Goal: Transaction & Acquisition: Purchase product/service

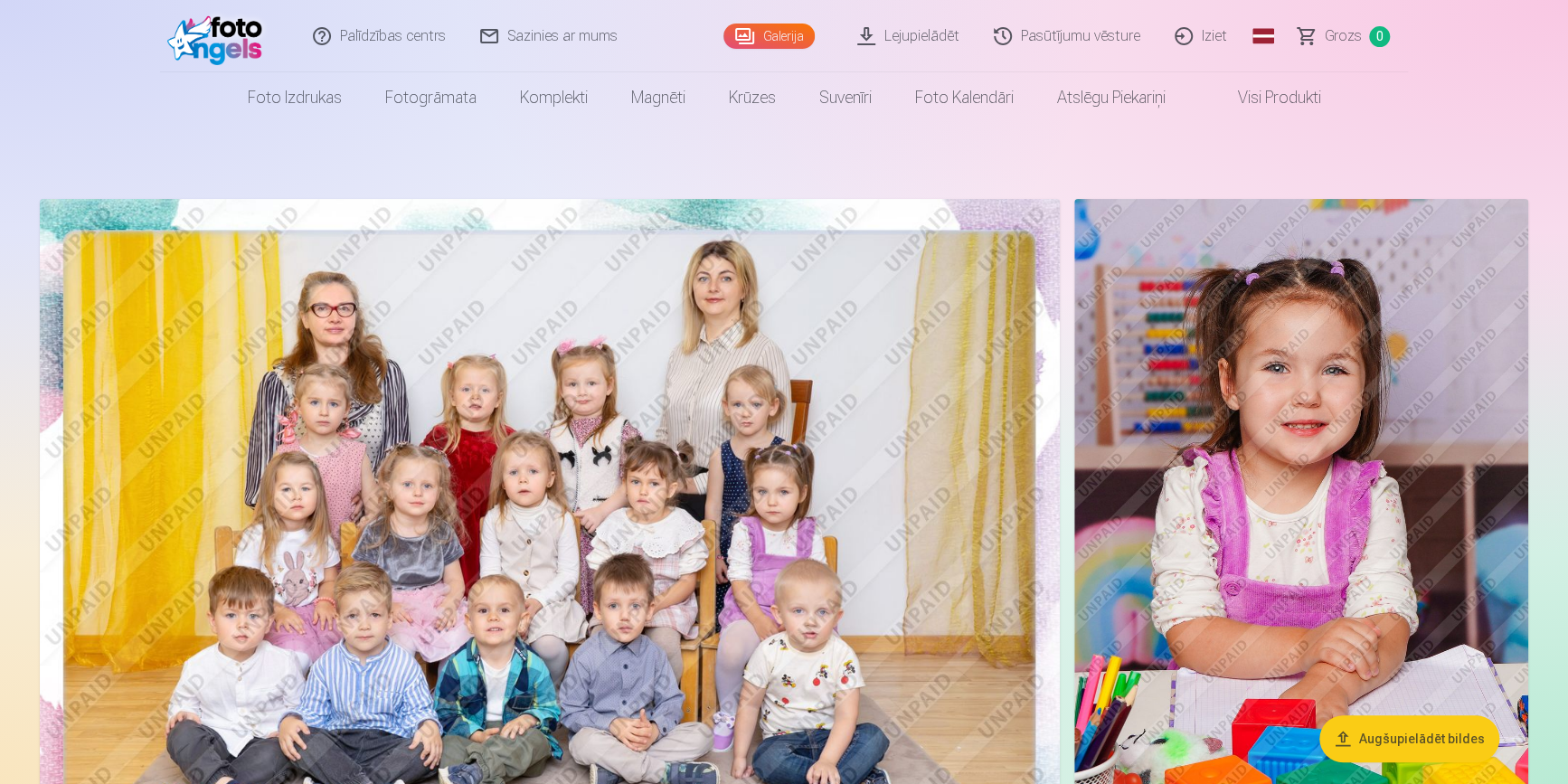
click at [1189, 680] on img at bounding box center [1301, 539] width 454 height 680
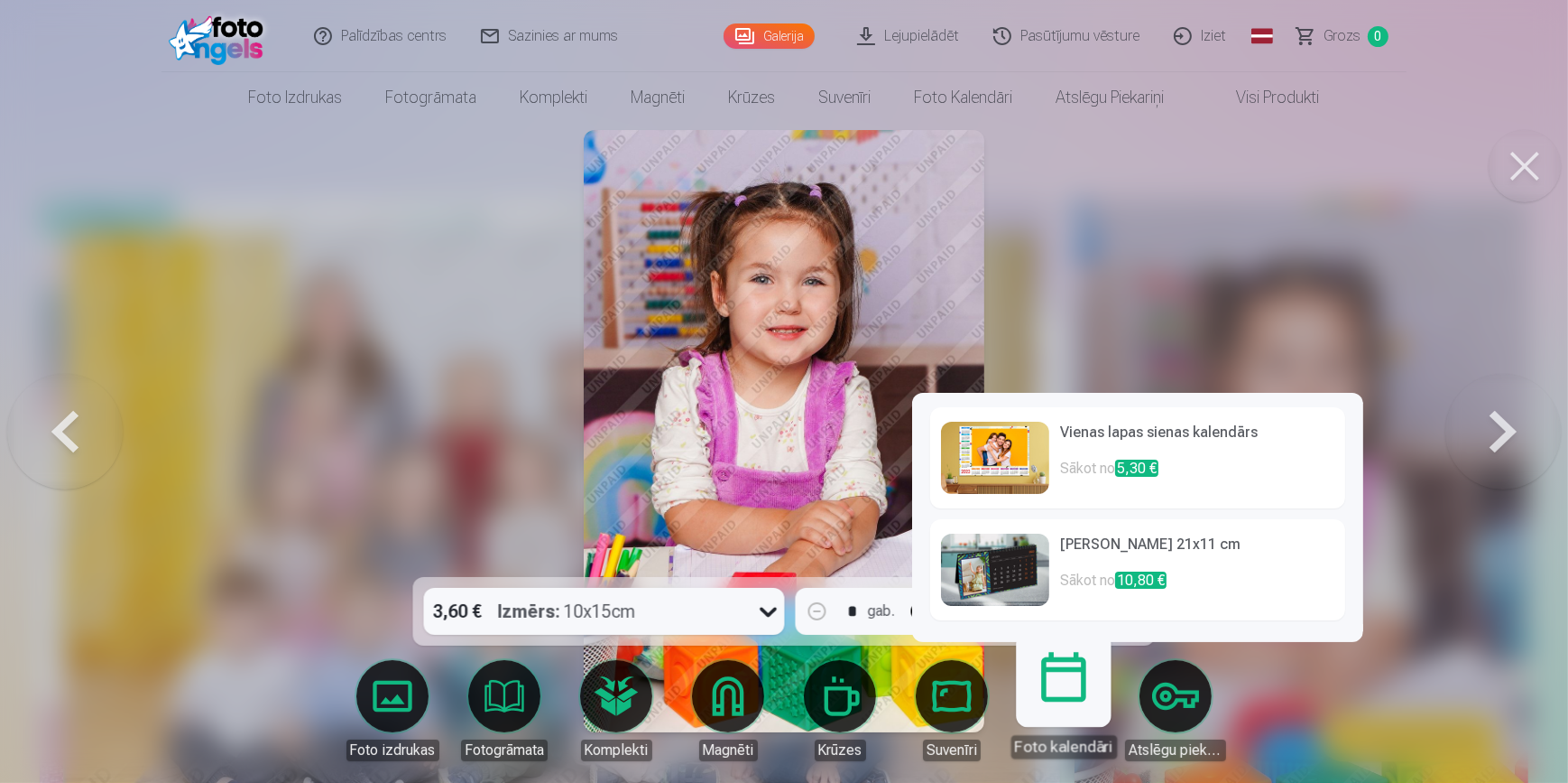
click at [1070, 700] on link "Foto kalendāri" at bounding box center [1063, 703] width 111 height 111
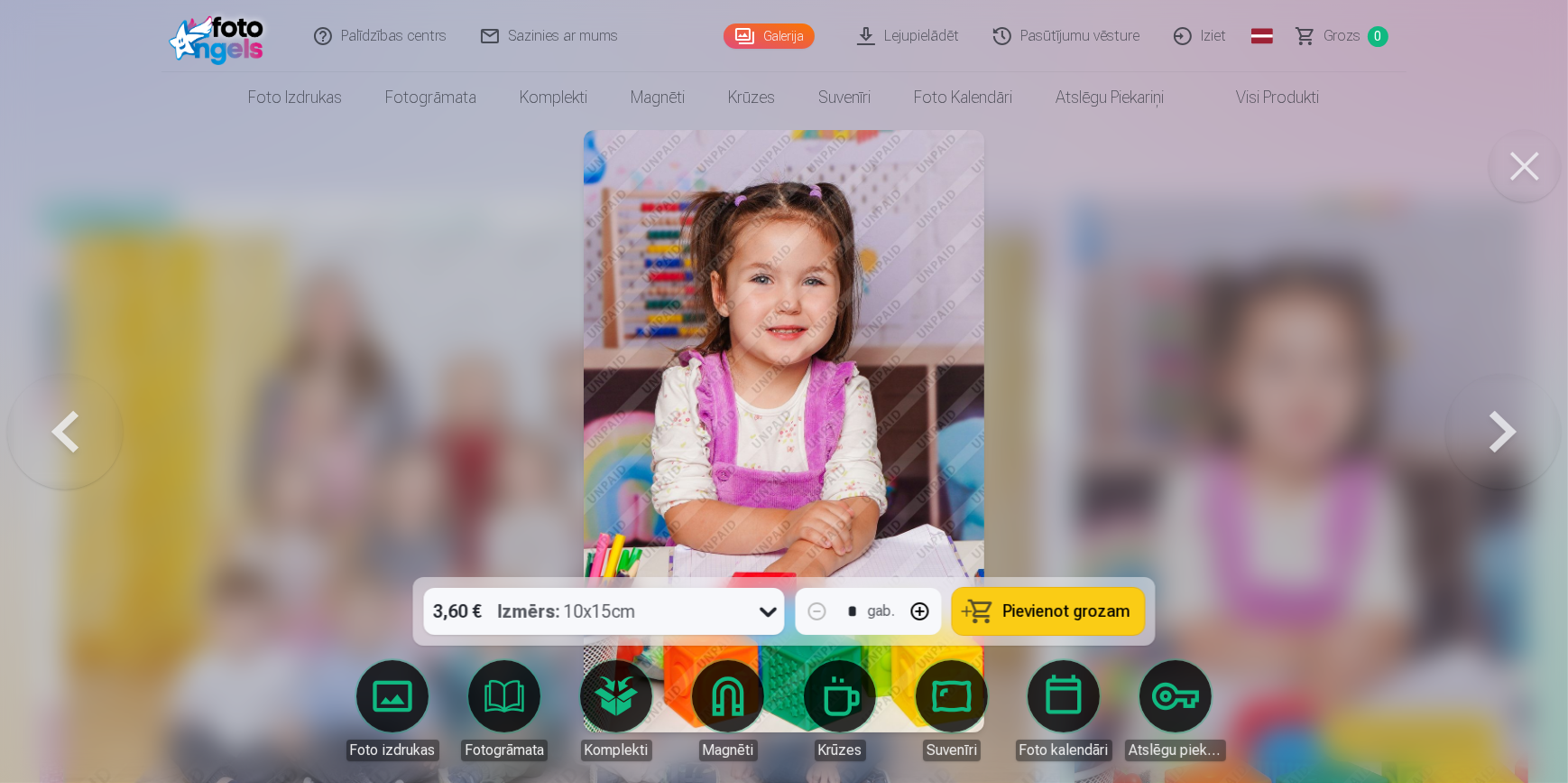
click at [478, 428] on div at bounding box center [784, 391] width 1568 height 783
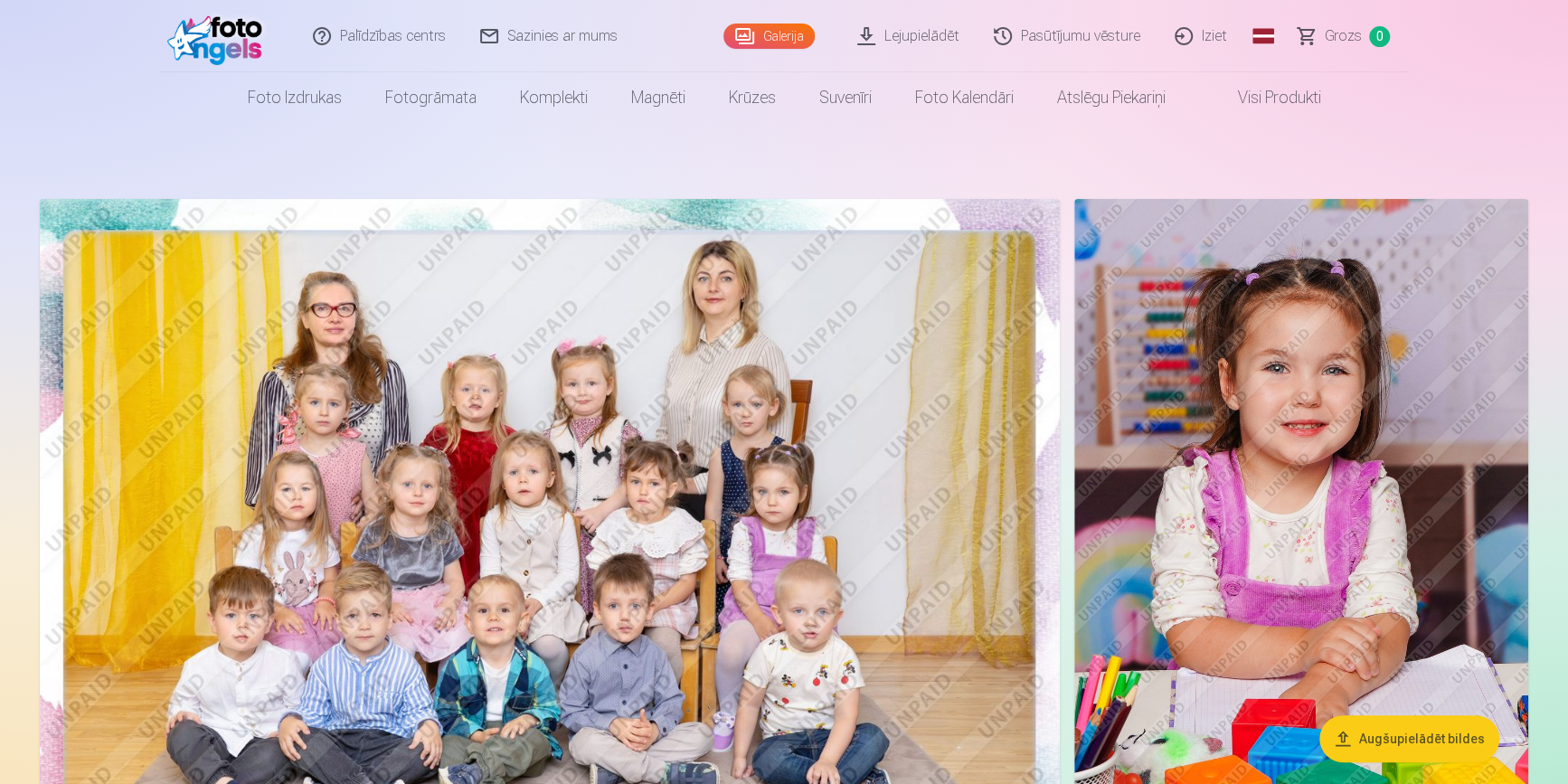
click at [480, 428] on img at bounding box center [549, 539] width 1020 height 680
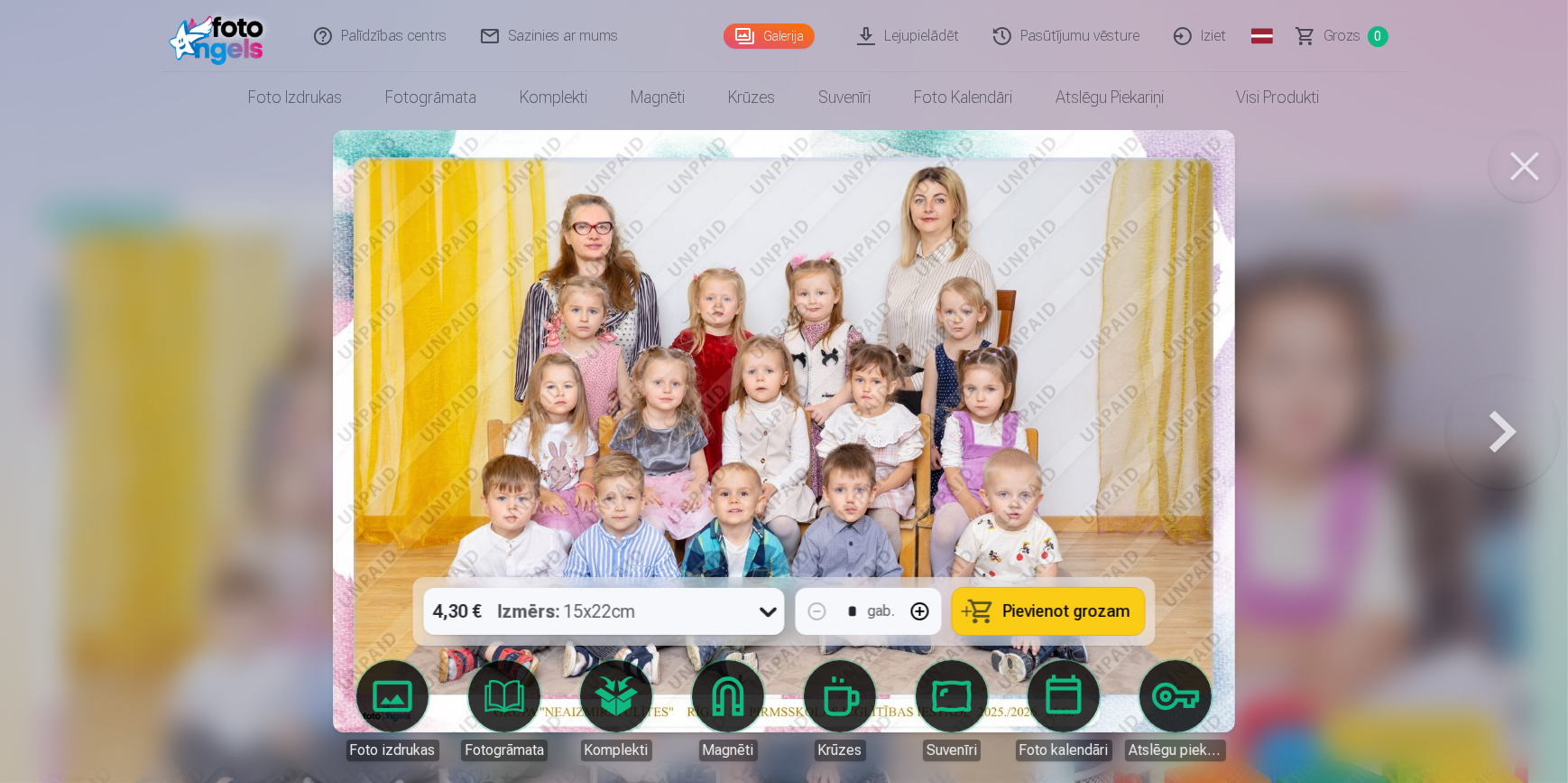
click at [858, 525] on img at bounding box center [784, 431] width 902 height 602
drag, startPoint x: 1006, startPoint y: 506, endPoint x: 1218, endPoint y: 431, distance: 224.9
click at [1218, 431] on img at bounding box center [784, 431] width 902 height 602
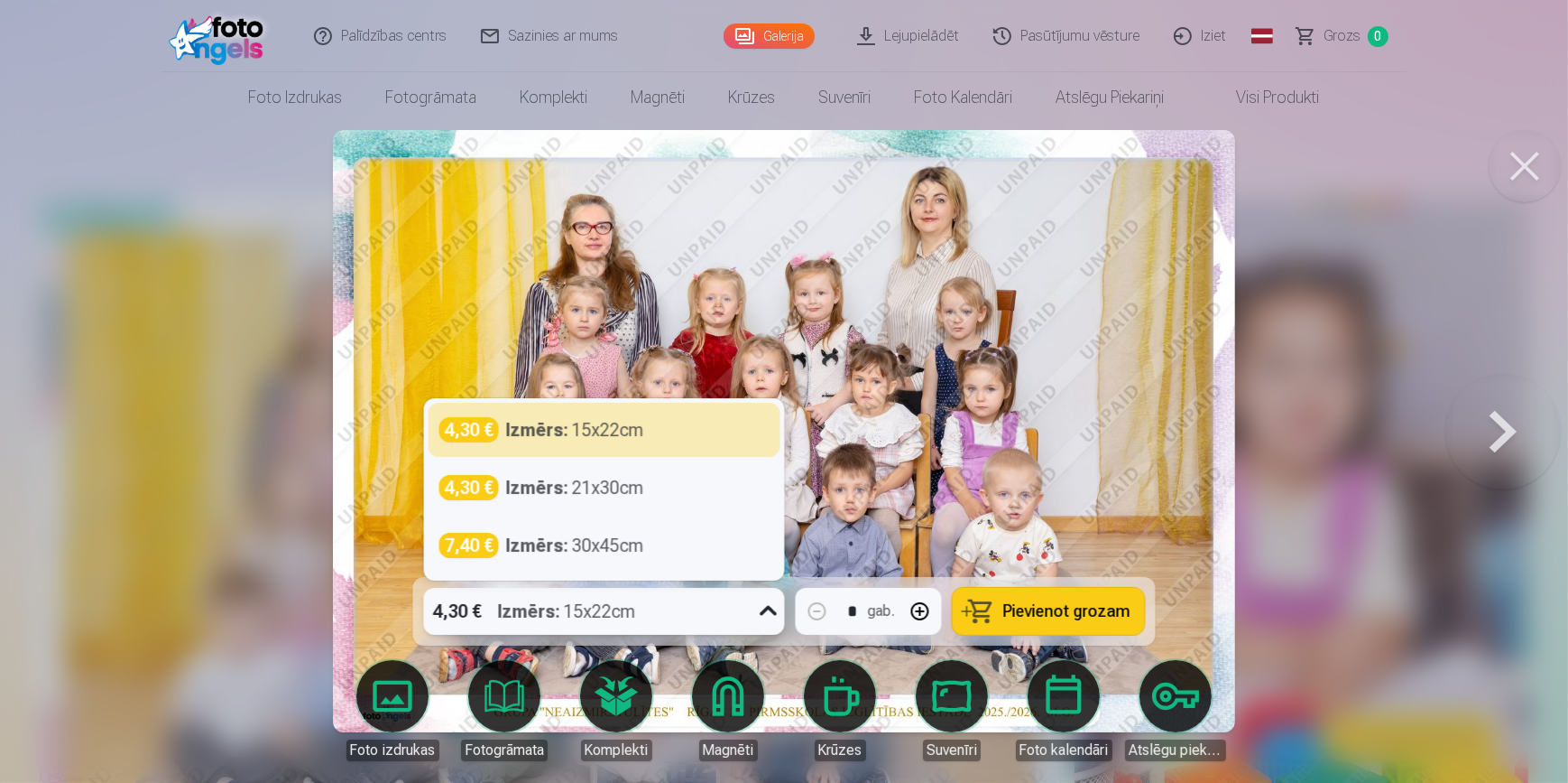
click at [735, 620] on div "4,30 € Izmērs : 15x22cm" at bounding box center [587, 612] width 327 height 47
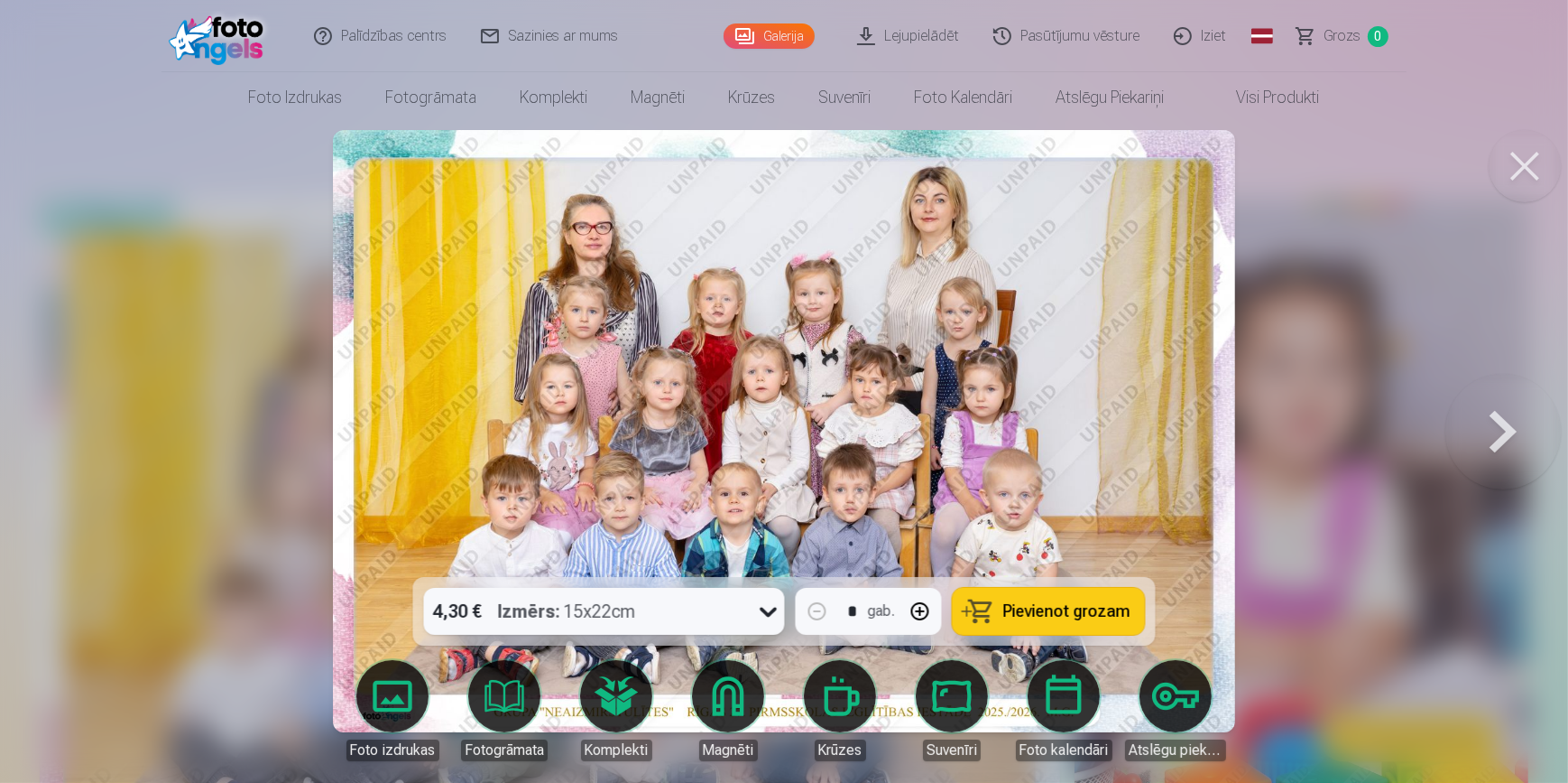
click at [1094, 626] on button "Pievienot grozam" at bounding box center [1049, 612] width 192 height 47
drag, startPoint x: 1094, startPoint y: 626, endPoint x: 1171, endPoint y: 567, distance: 97.0
drag, startPoint x: 1171, startPoint y: 567, endPoint x: 1497, endPoint y: 428, distance: 354.4
click at [1497, 428] on button at bounding box center [1503, 431] width 116 height 255
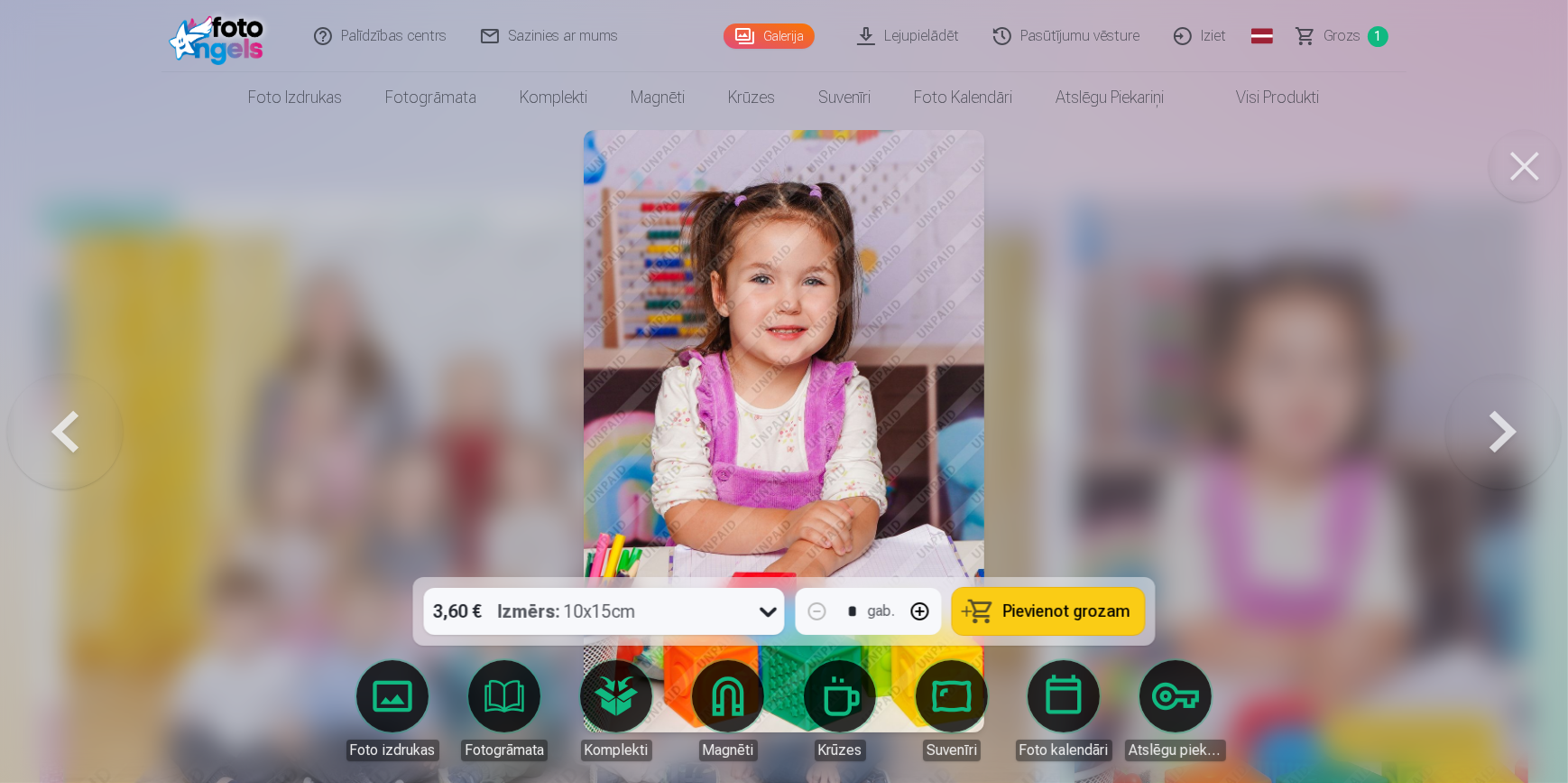
click at [1497, 428] on button at bounding box center [1503, 431] width 116 height 255
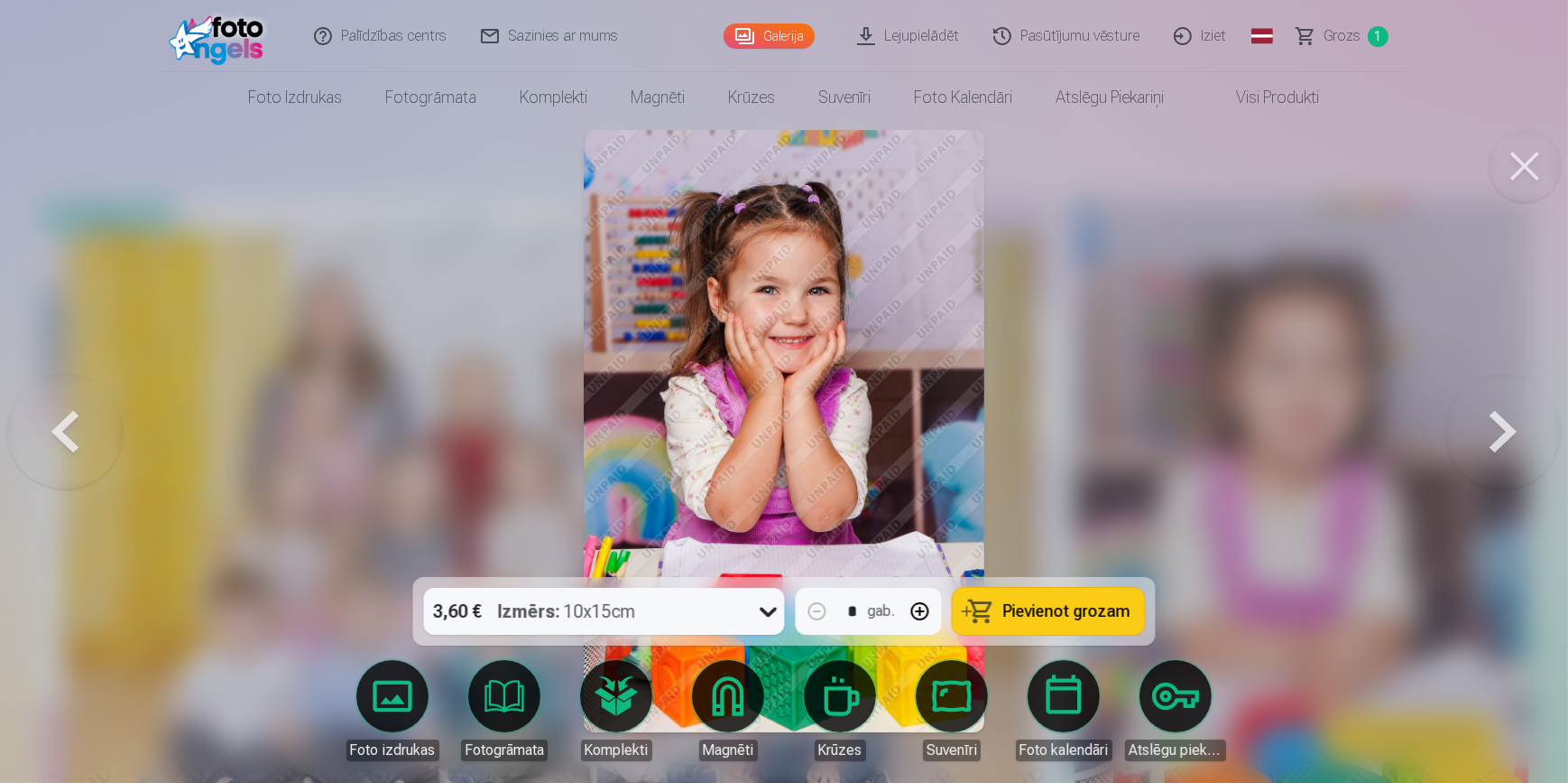
click at [1108, 607] on span "Pievienot grozam" at bounding box center [1066, 611] width 127 height 16
click at [1496, 417] on button at bounding box center [1503, 431] width 116 height 255
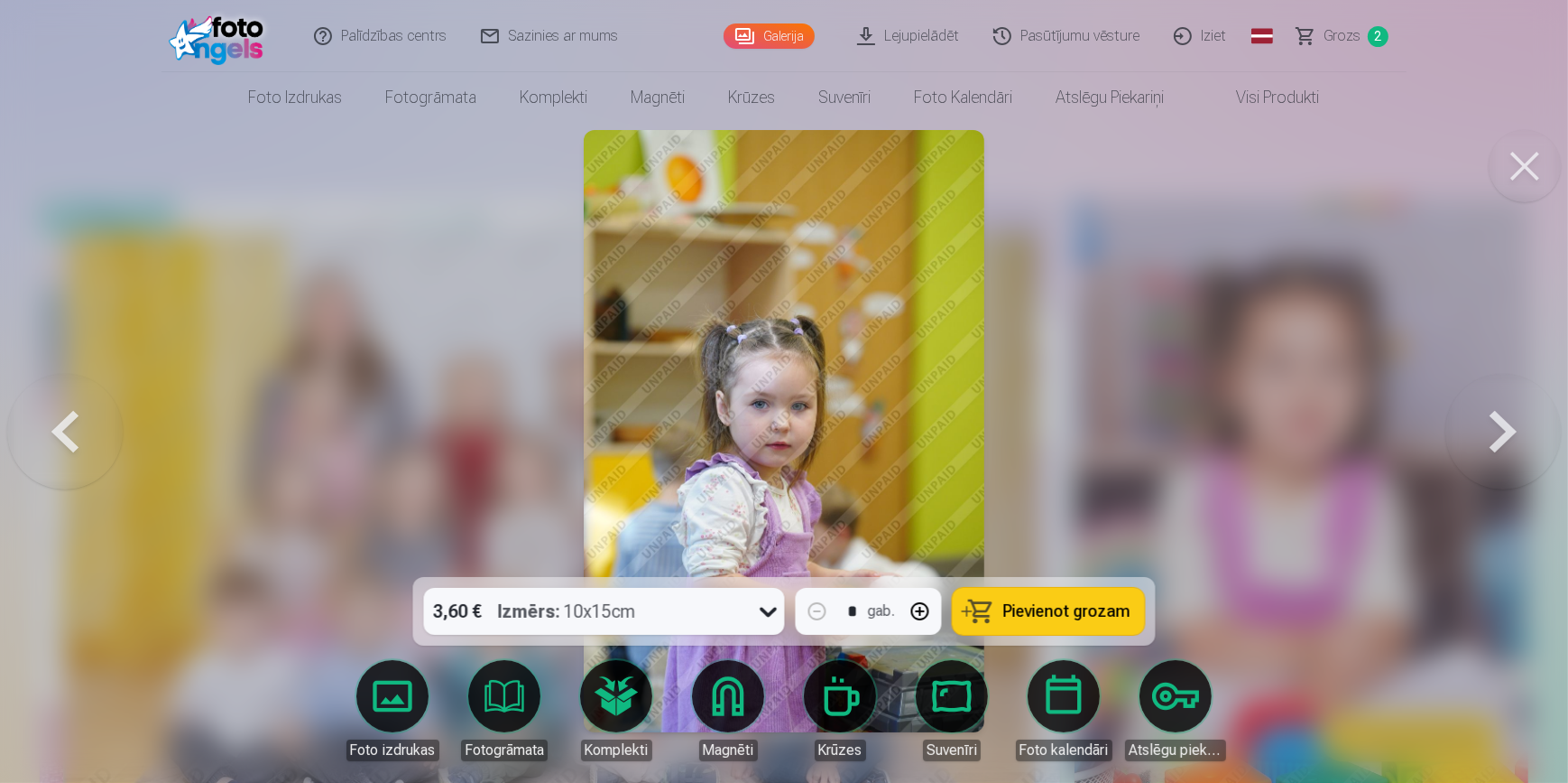
click at [1496, 417] on button at bounding box center [1503, 431] width 116 height 255
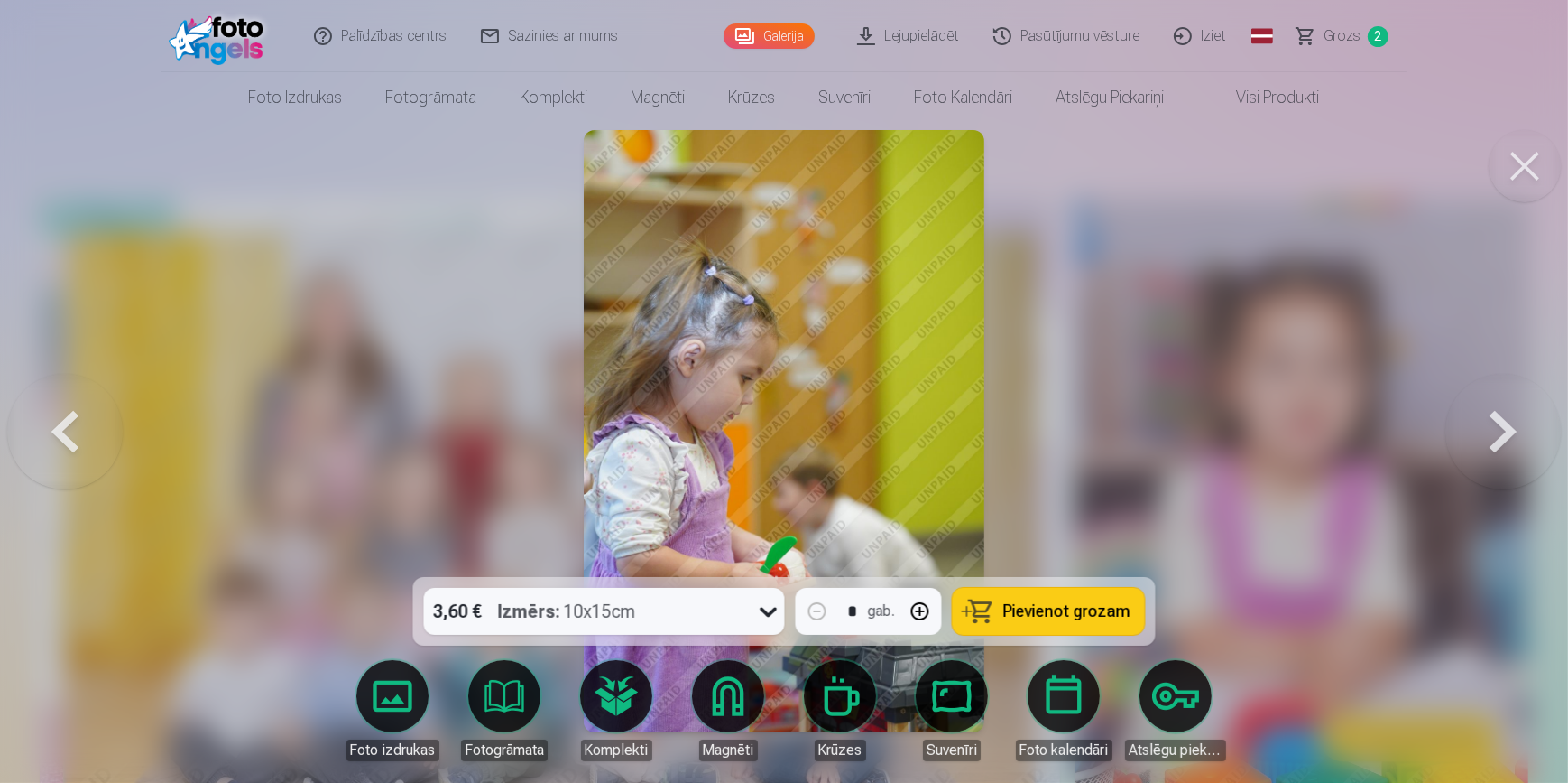
click at [1496, 417] on button at bounding box center [1503, 431] width 116 height 255
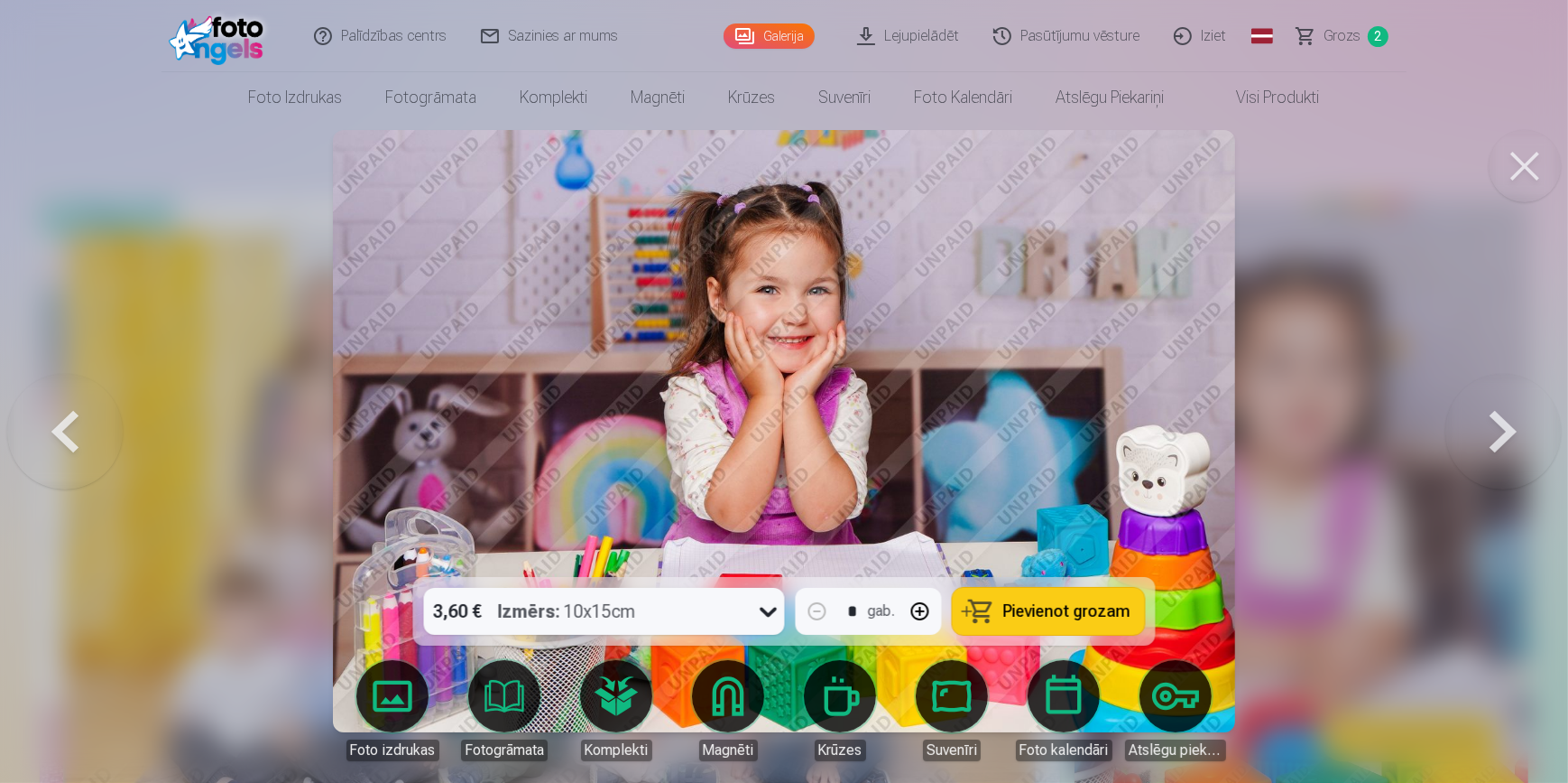
click at [1496, 417] on button at bounding box center [1503, 431] width 116 height 255
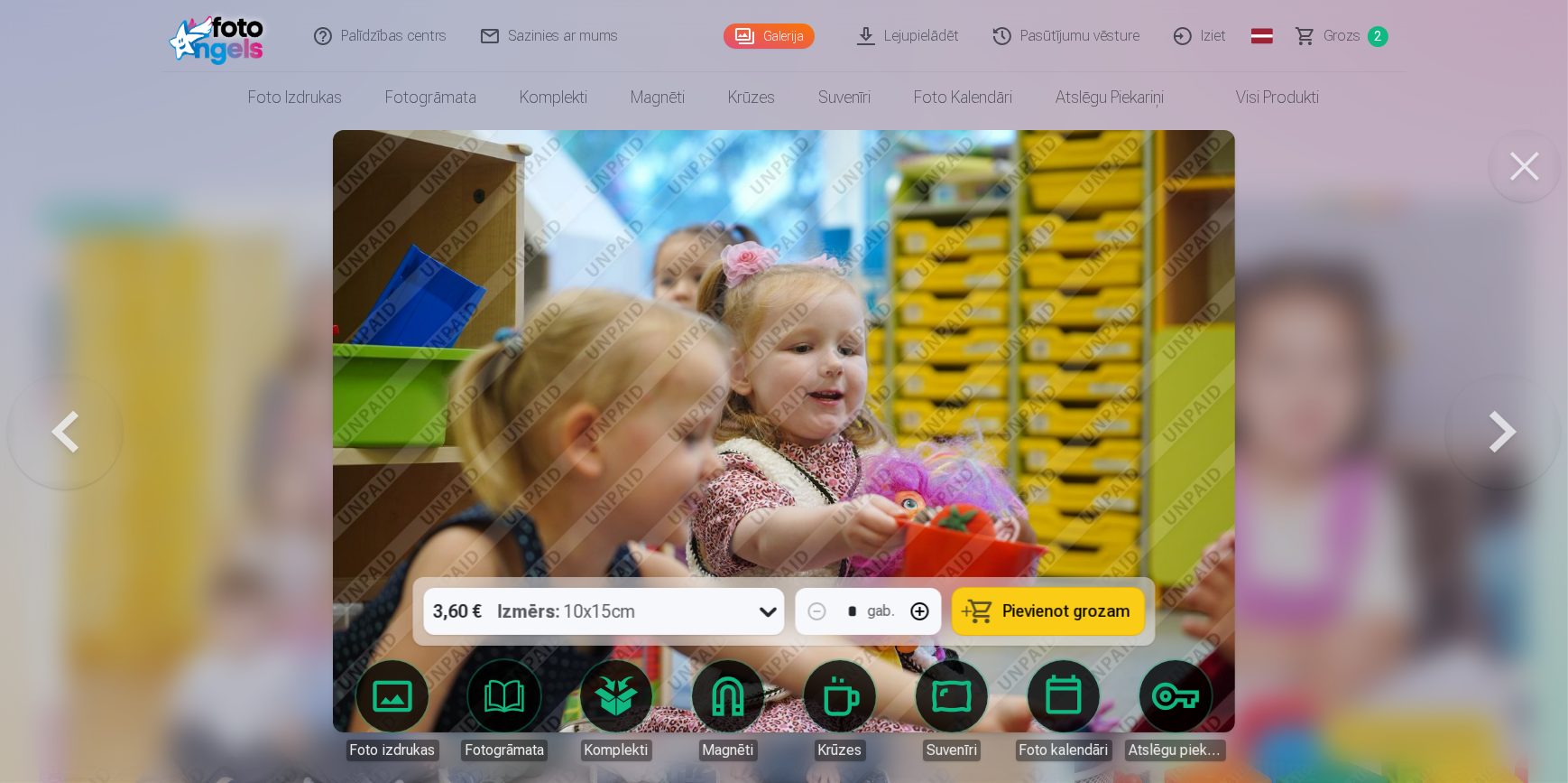
click at [1496, 417] on button at bounding box center [1503, 431] width 116 height 255
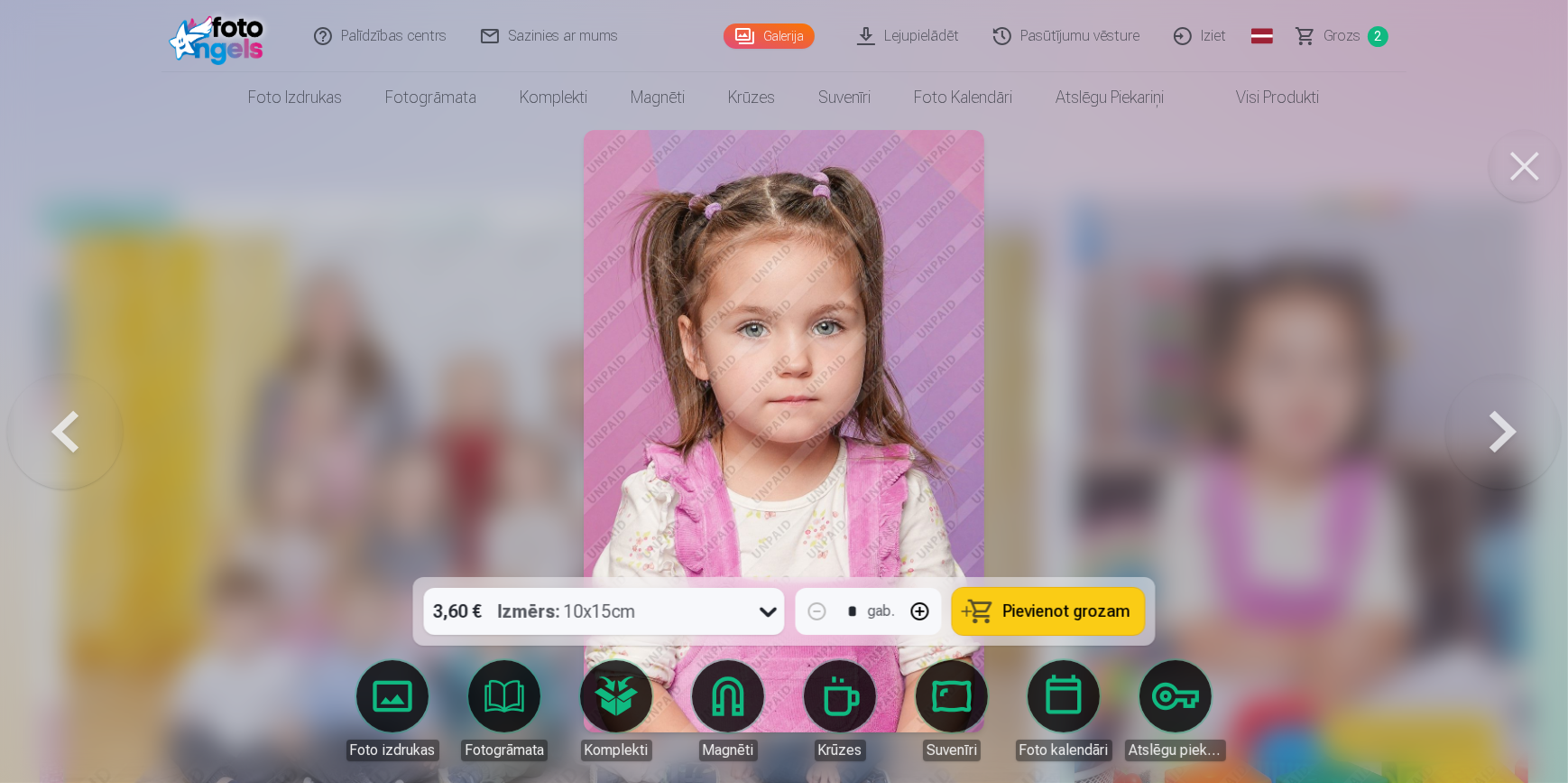
click at [1496, 417] on button at bounding box center [1503, 431] width 116 height 255
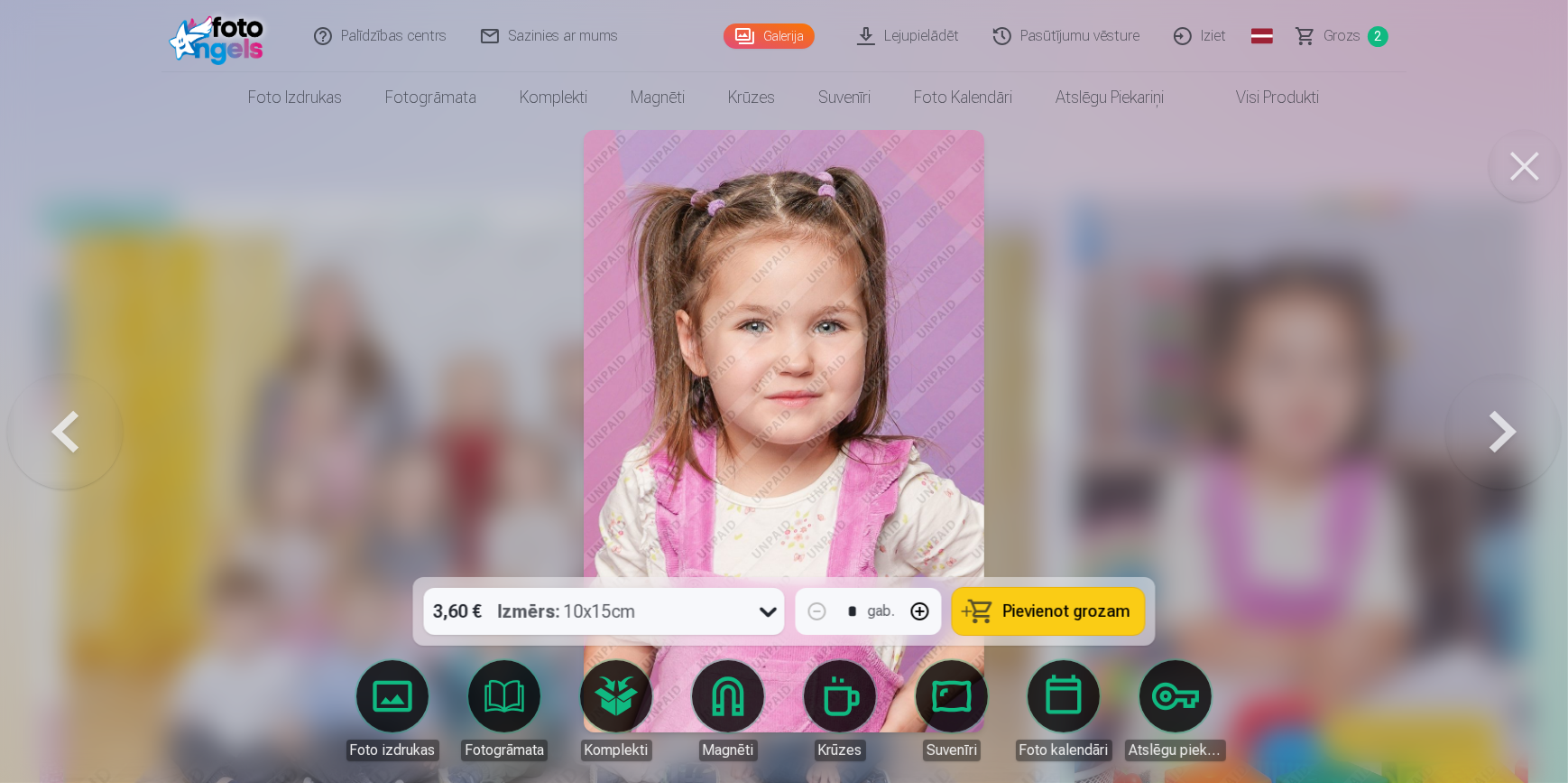
click at [1496, 417] on button at bounding box center [1503, 431] width 116 height 255
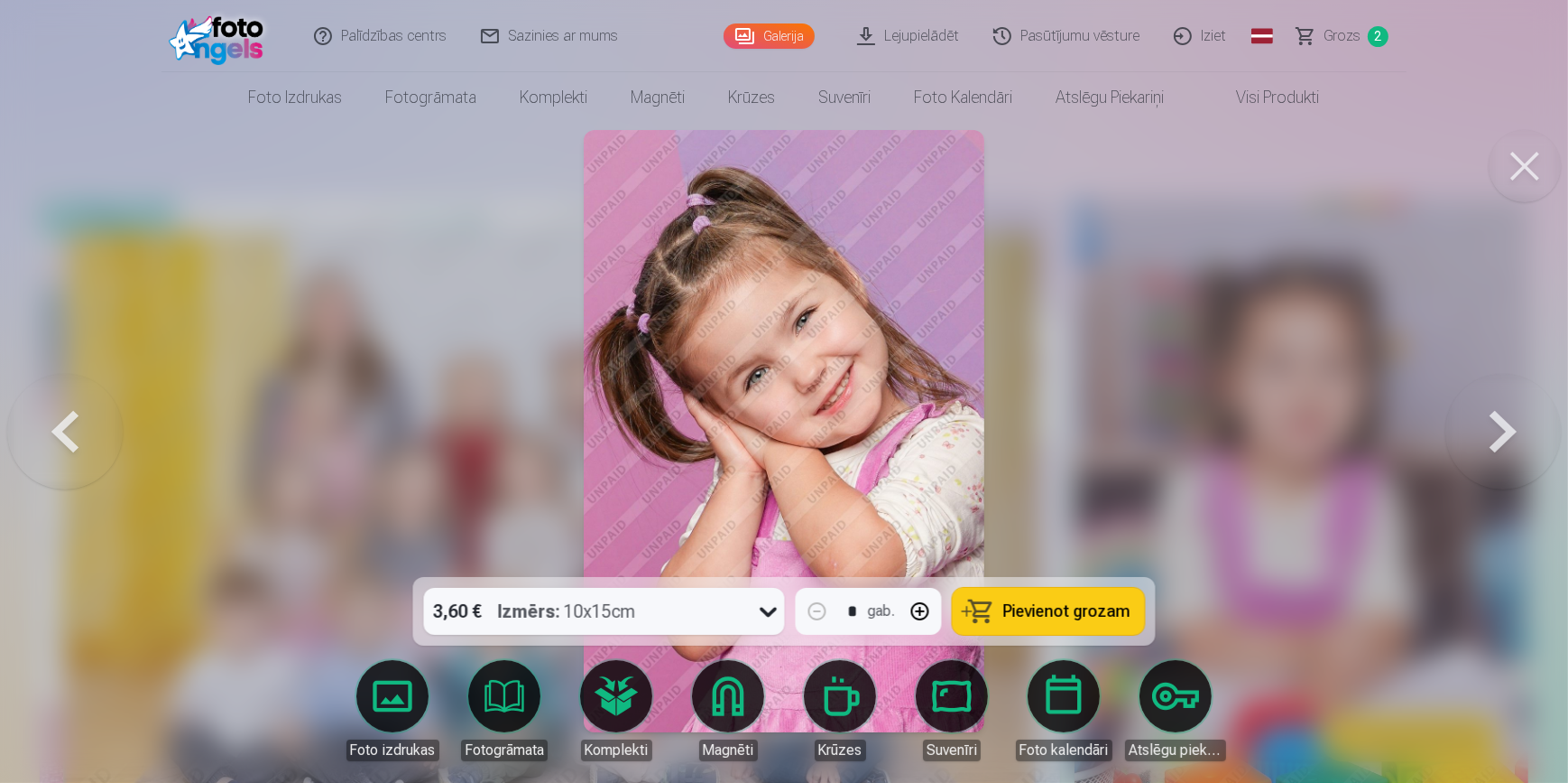
click at [993, 609] on button "Pievienot grozam" at bounding box center [1049, 612] width 192 height 47
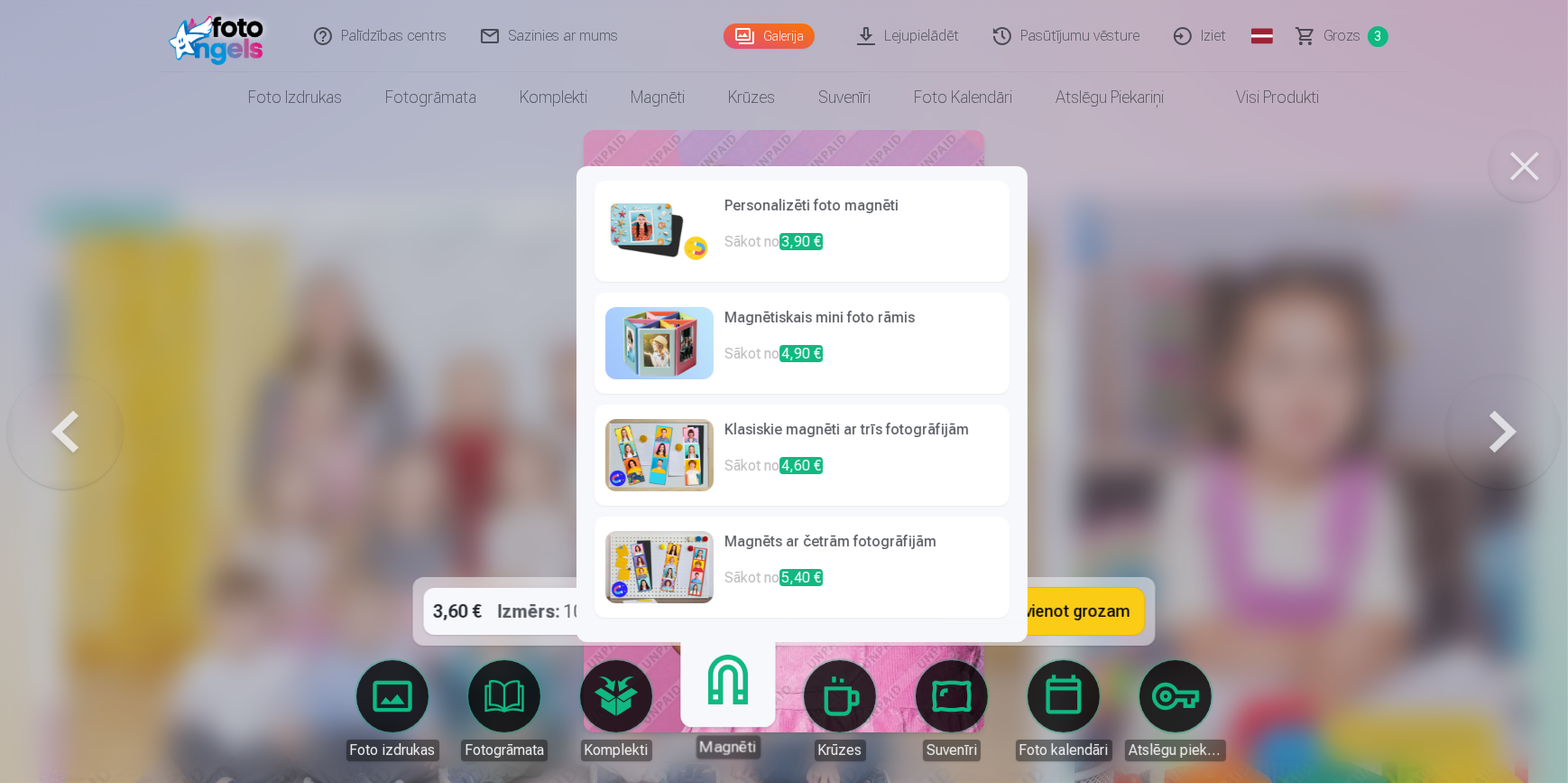
click at [731, 690] on link "Magnēti" at bounding box center [728, 703] width 111 height 111
click at [780, 432] on h6 "Klasiskie magnēti ar trīs fotogrāfijām" at bounding box center [861, 437] width 274 height 36
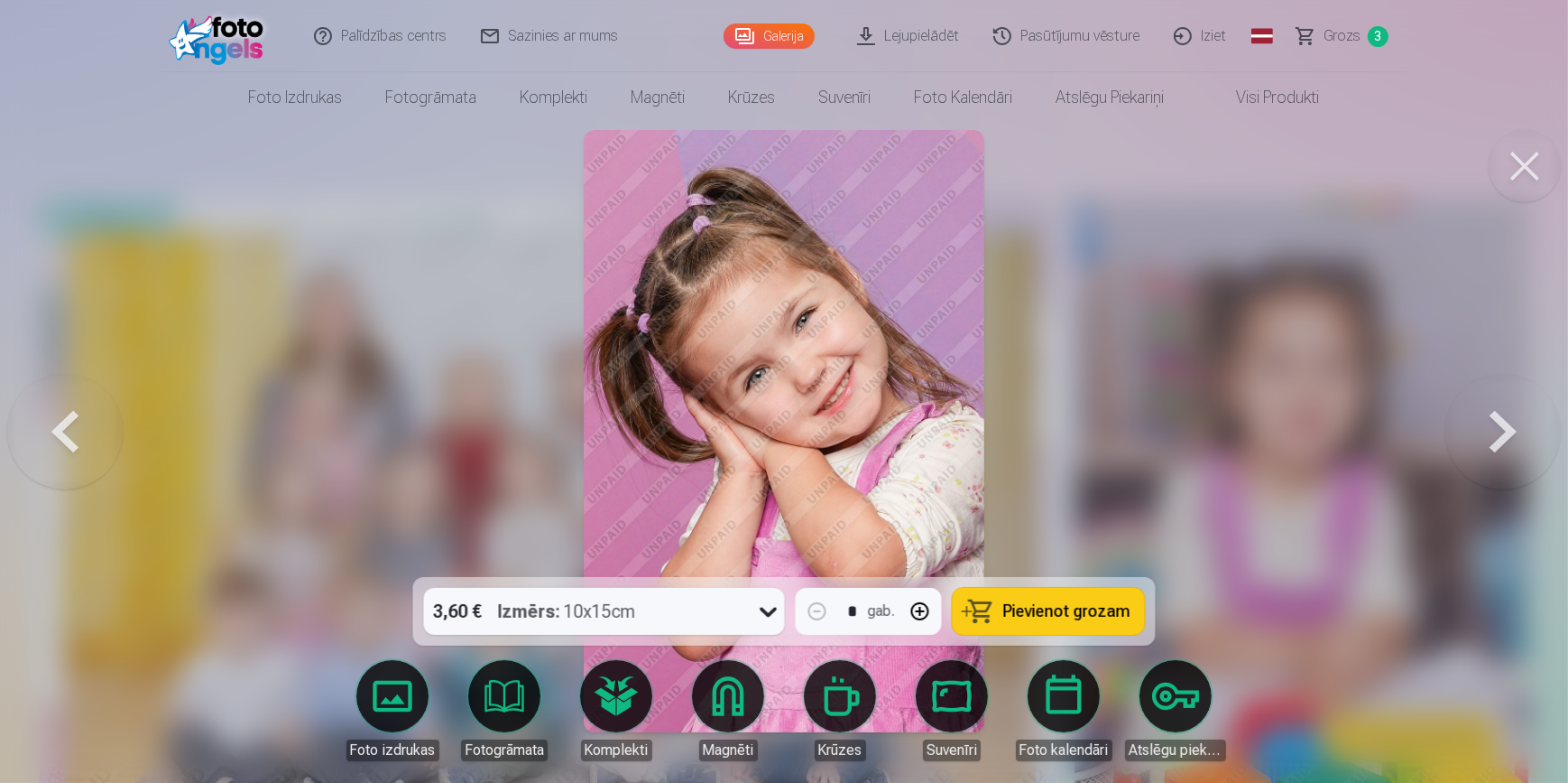
click at [1489, 449] on button at bounding box center [1503, 431] width 116 height 255
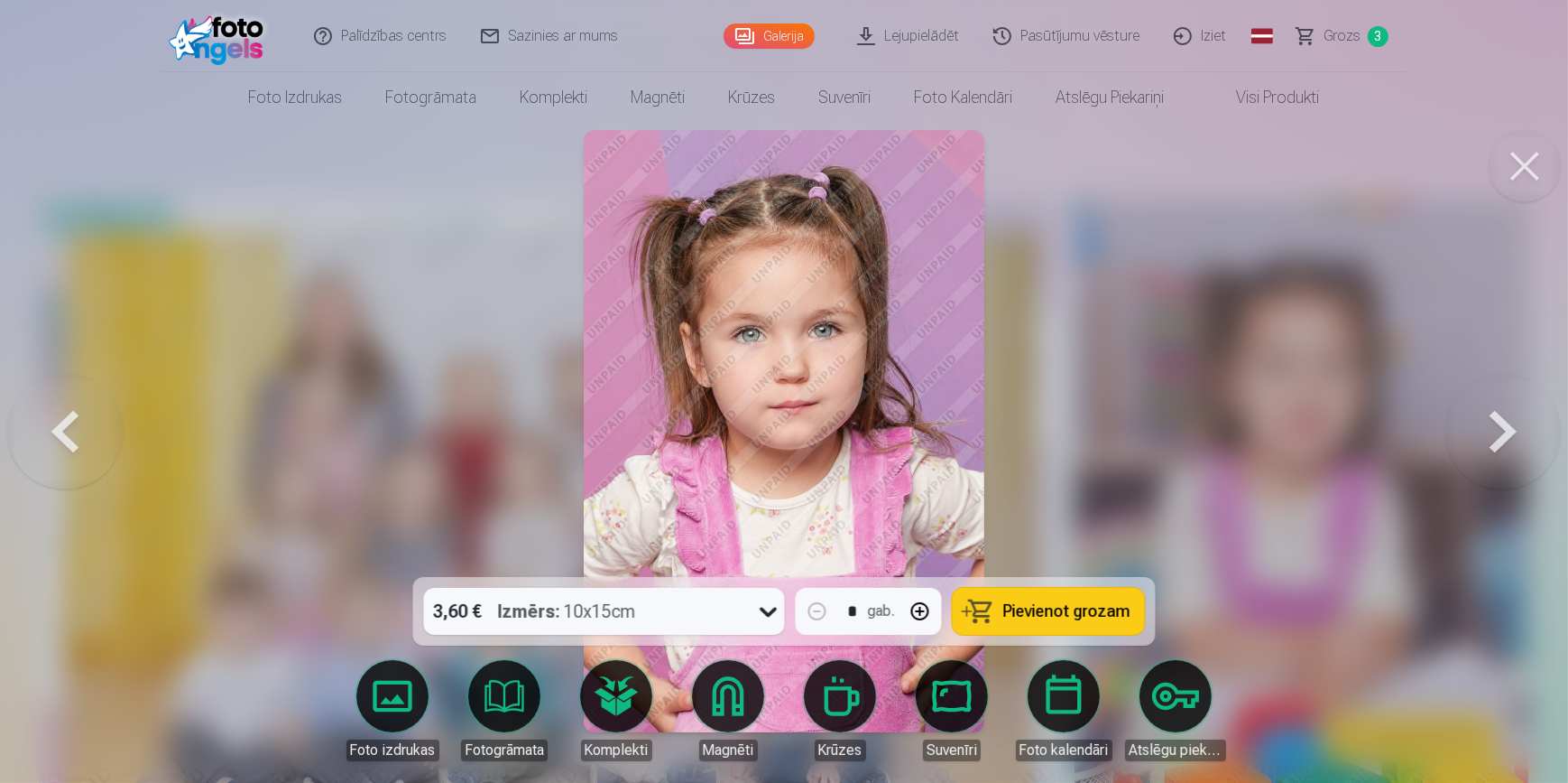
click at [1492, 455] on button at bounding box center [1503, 431] width 116 height 255
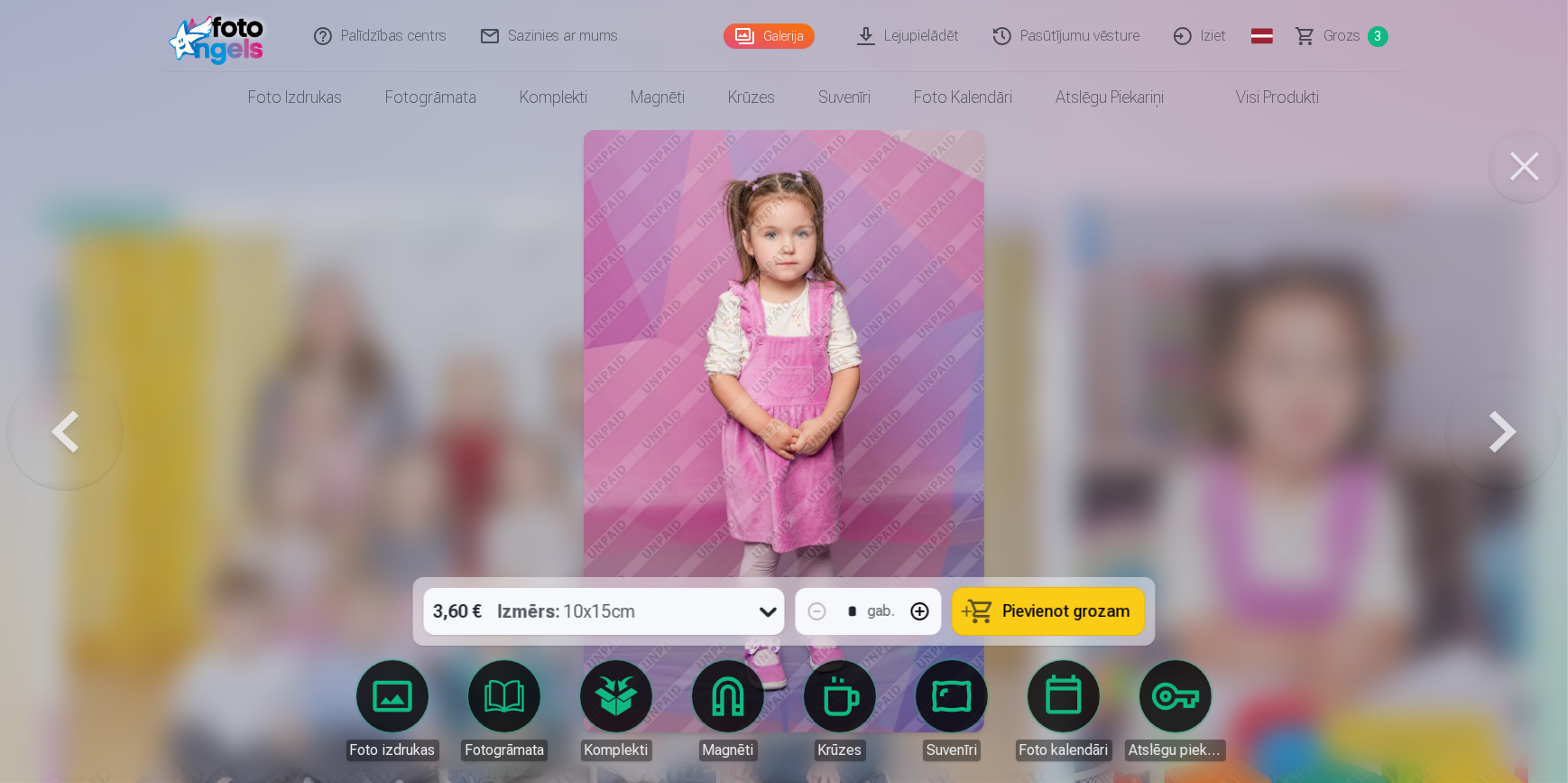
click at [1492, 455] on button at bounding box center [1503, 431] width 116 height 255
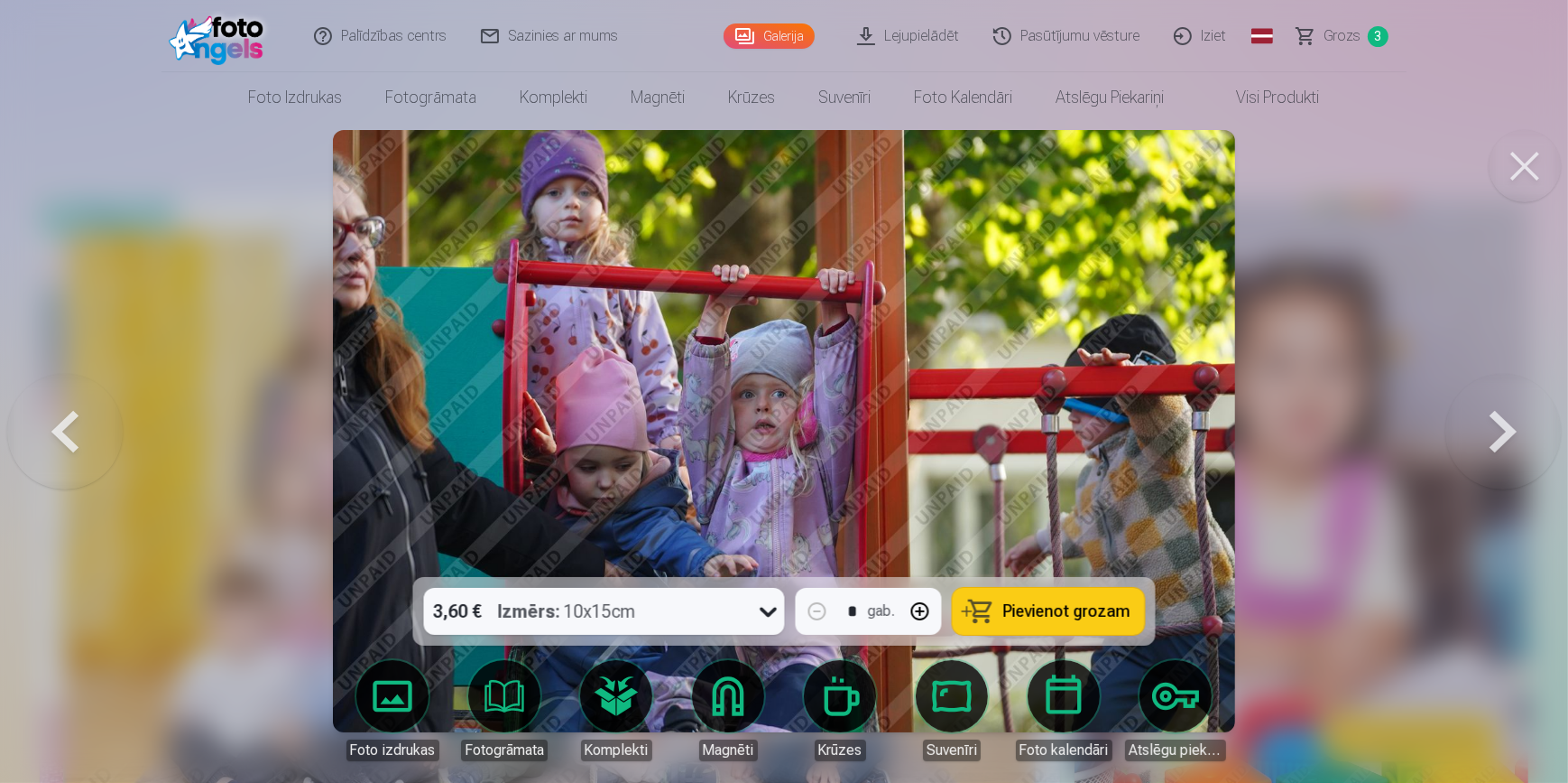
click at [1492, 455] on button at bounding box center [1503, 431] width 116 height 255
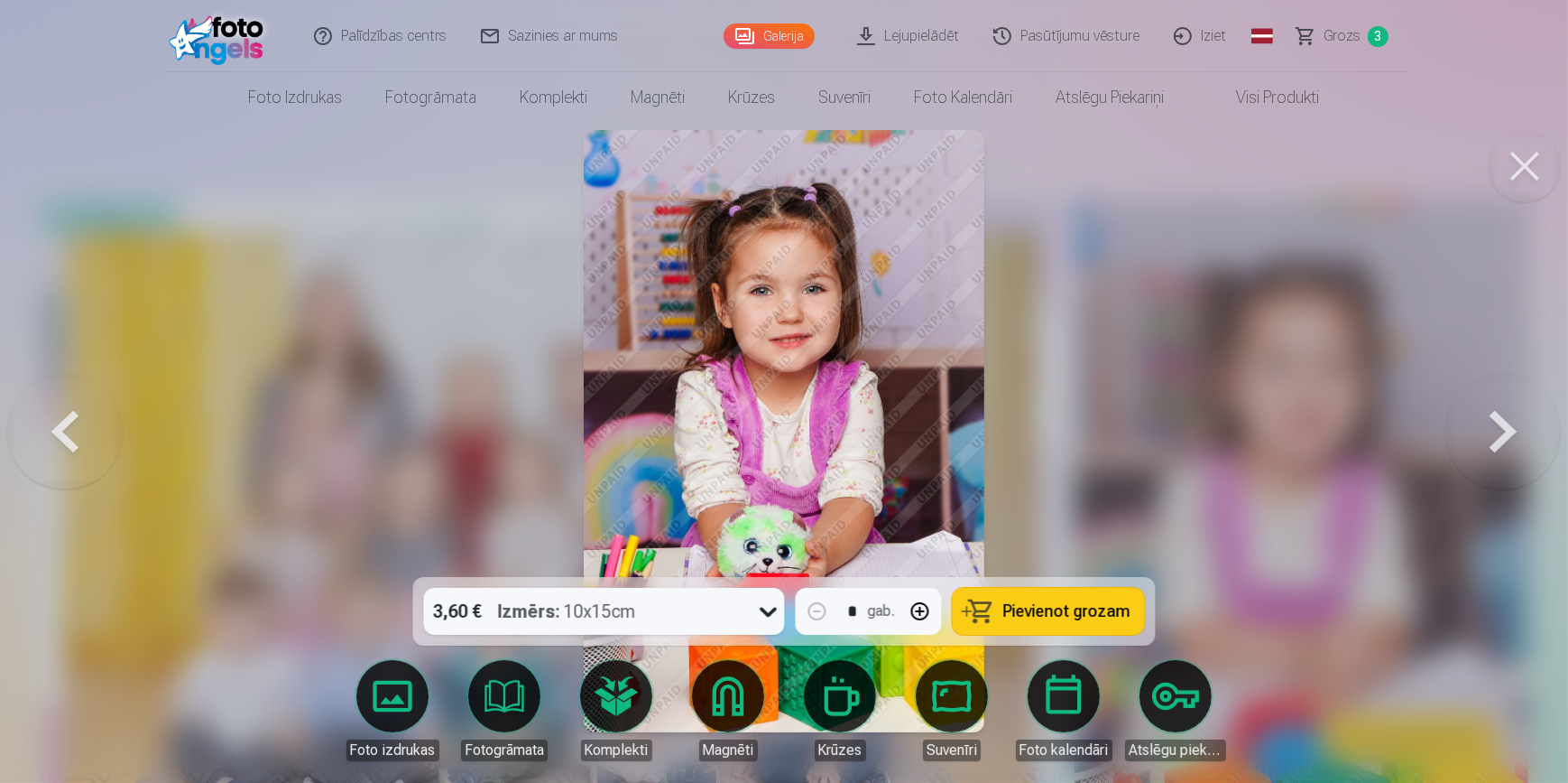
click at [1492, 455] on button at bounding box center [1503, 431] width 116 height 255
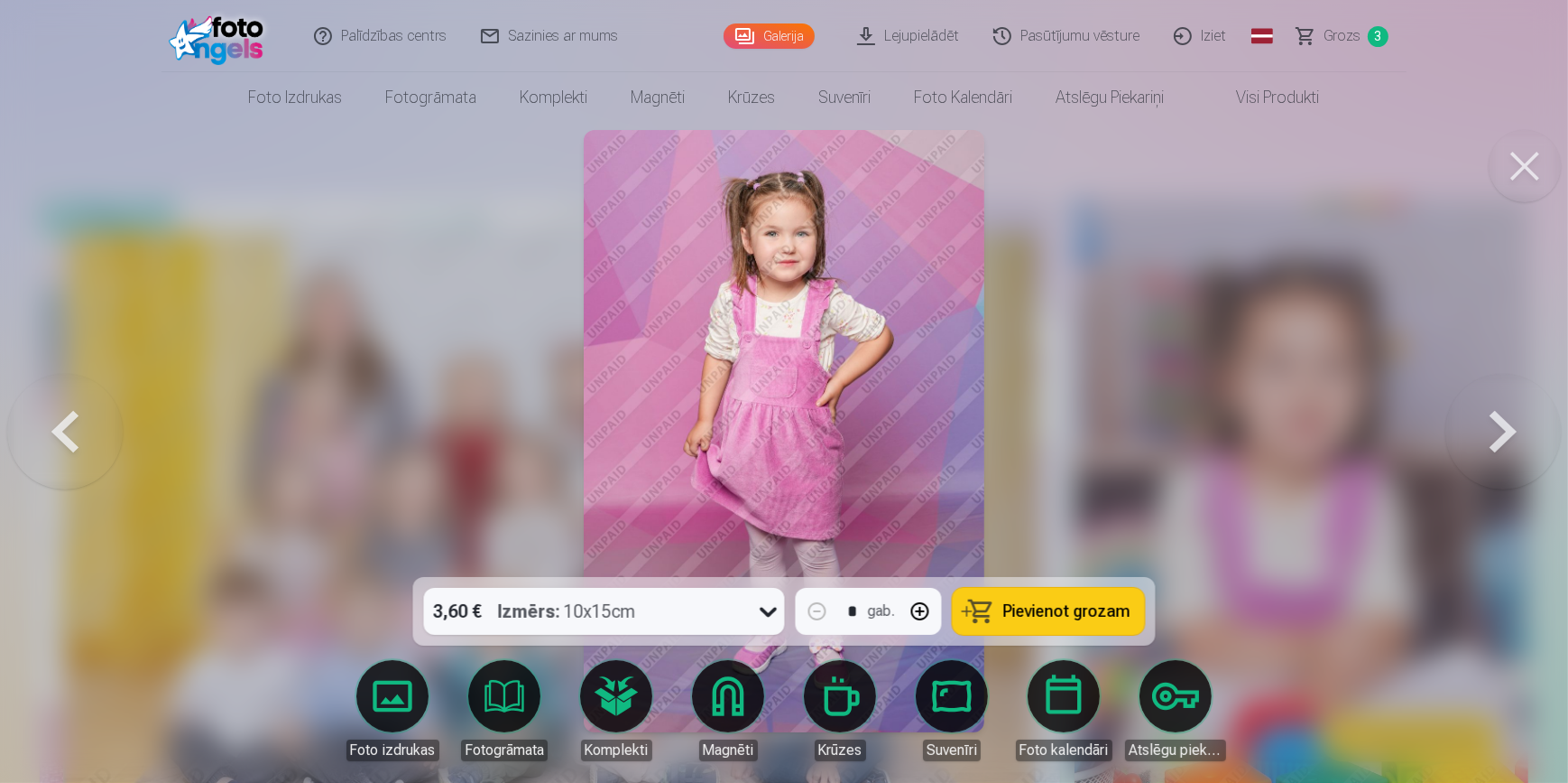
click at [1065, 613] on span "Pievienot grozam" at bounding box center [1066, 611] width 127 height 16
click at [1517, 416] on button at bounding box center [1503, 431] width 116 height 255
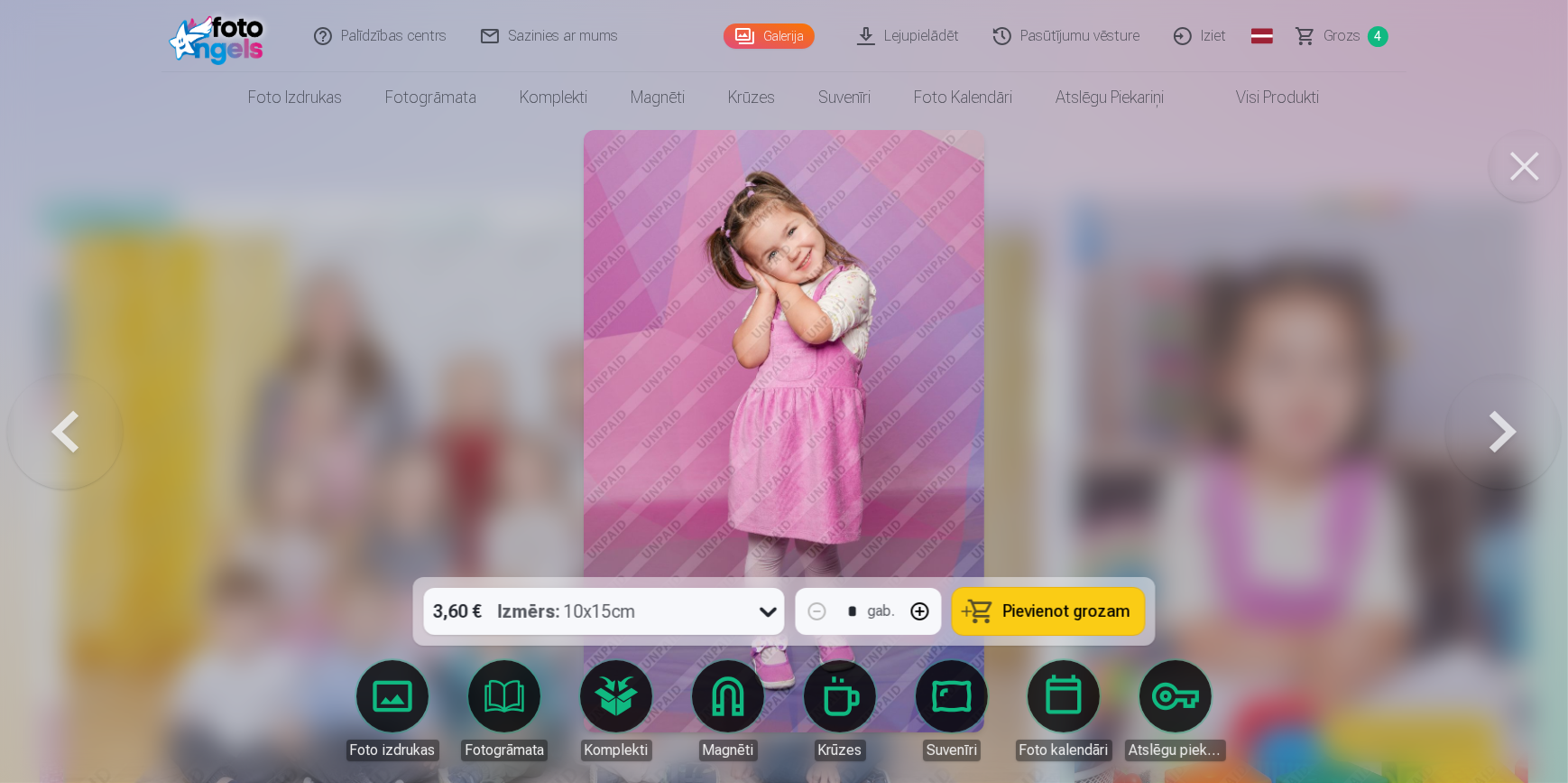
click at [1058, 608] on span "Pievienot grozam" at bounding box center [1066, 611] width 127 height 16
click at [1546, 418] on button at bounding box center [1503, 431] width 116 height 255
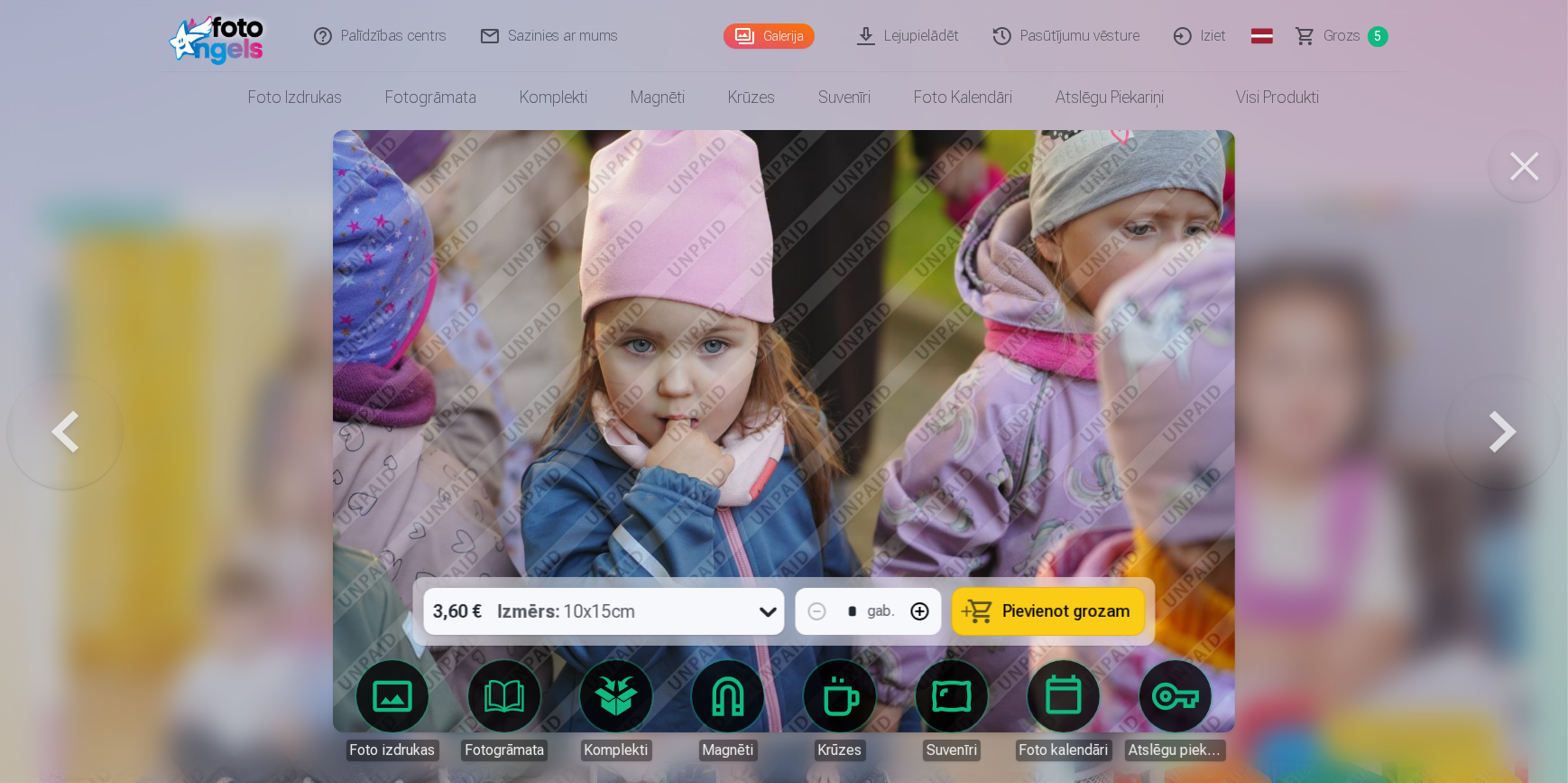
click at [1546, 418] on button at bounding box center [1503, 431] width 116 height 255
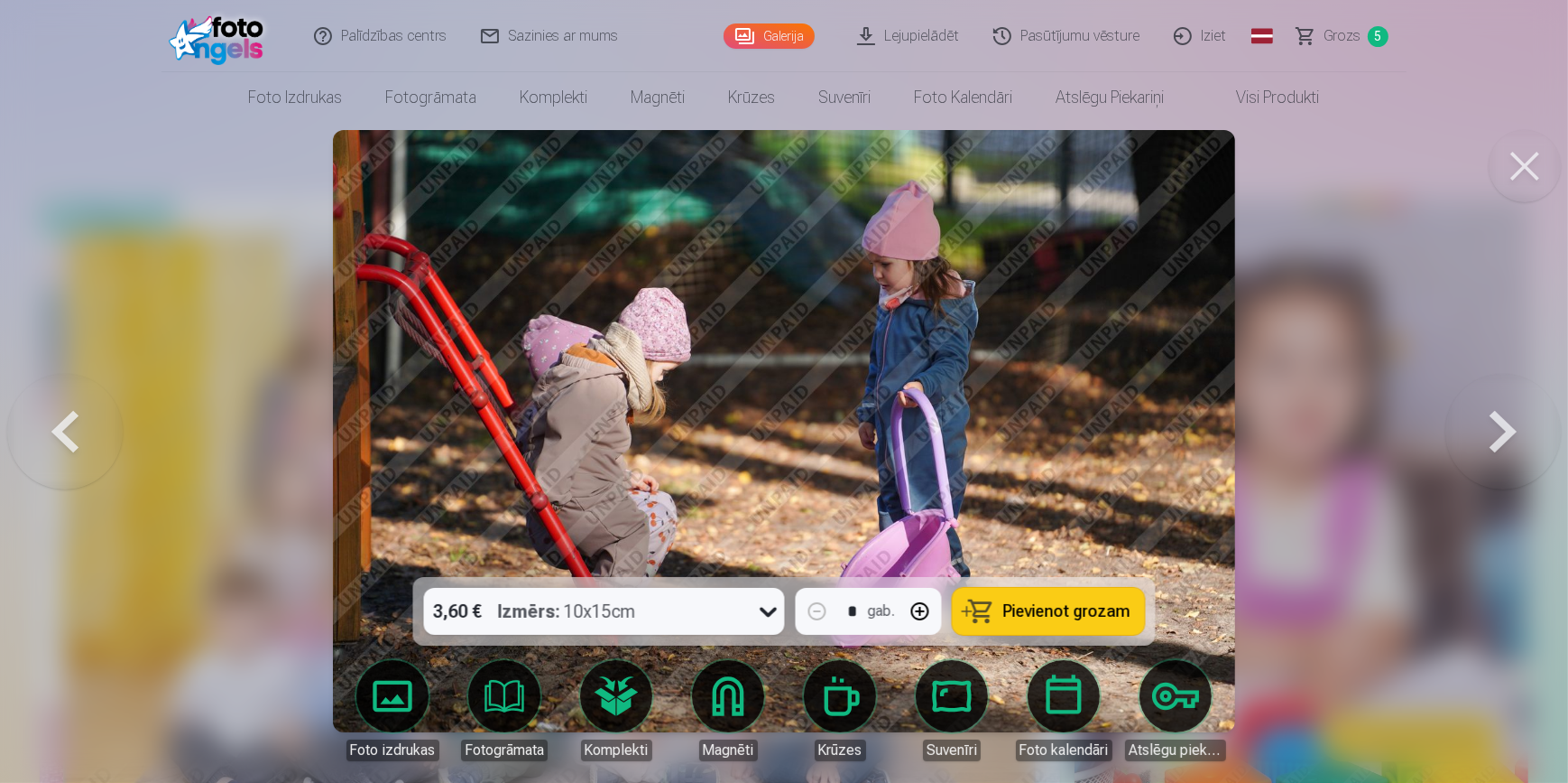
click at [62, 431] on button at bounding box center [65, 431] width 116 height 255
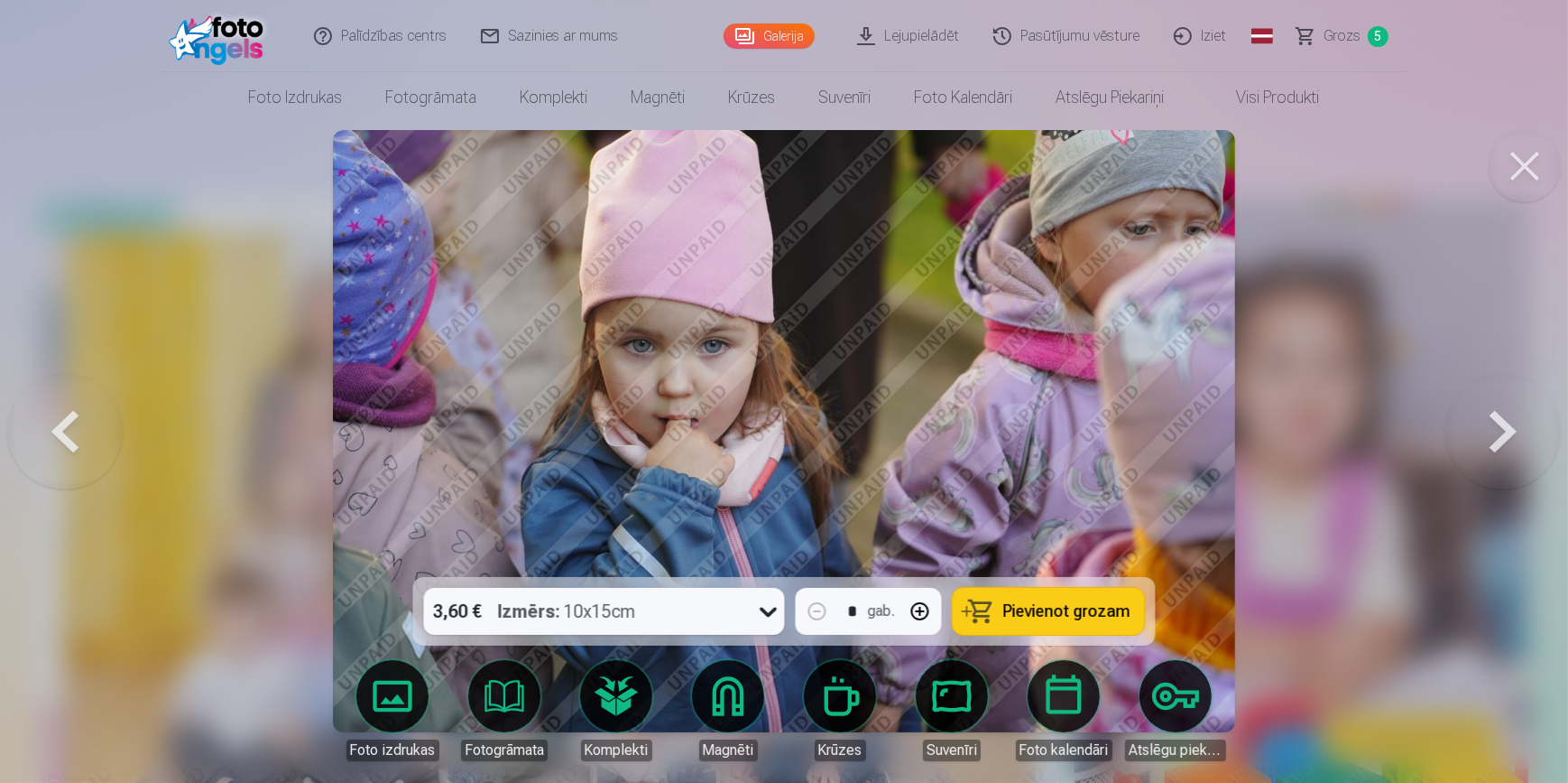
click at [1513, 432] on button at bounding box center [1503, 431] width 116 height 255
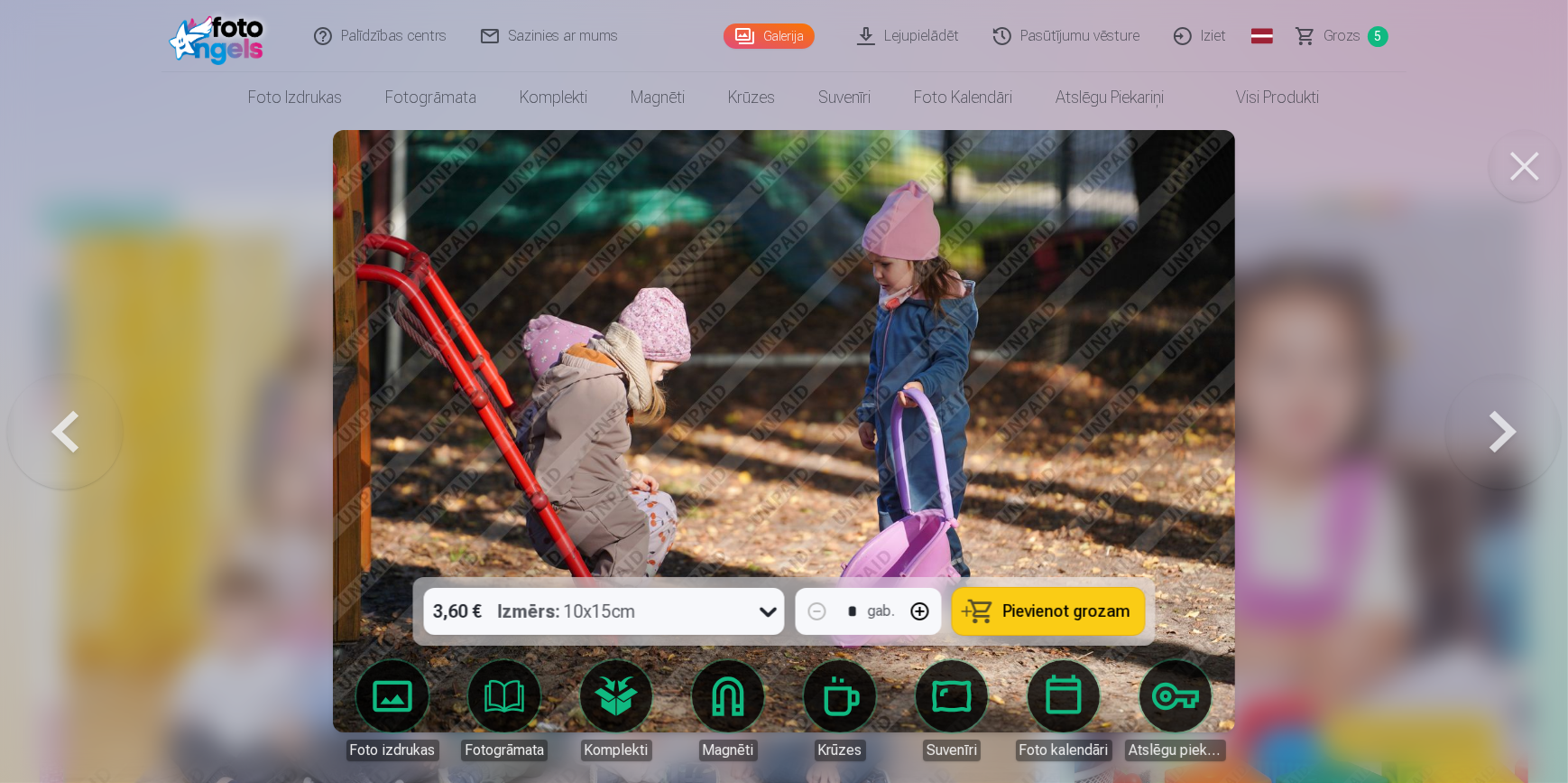
click at [1513, 432] on button at bounding box center [1503, 431] width 116 height 255
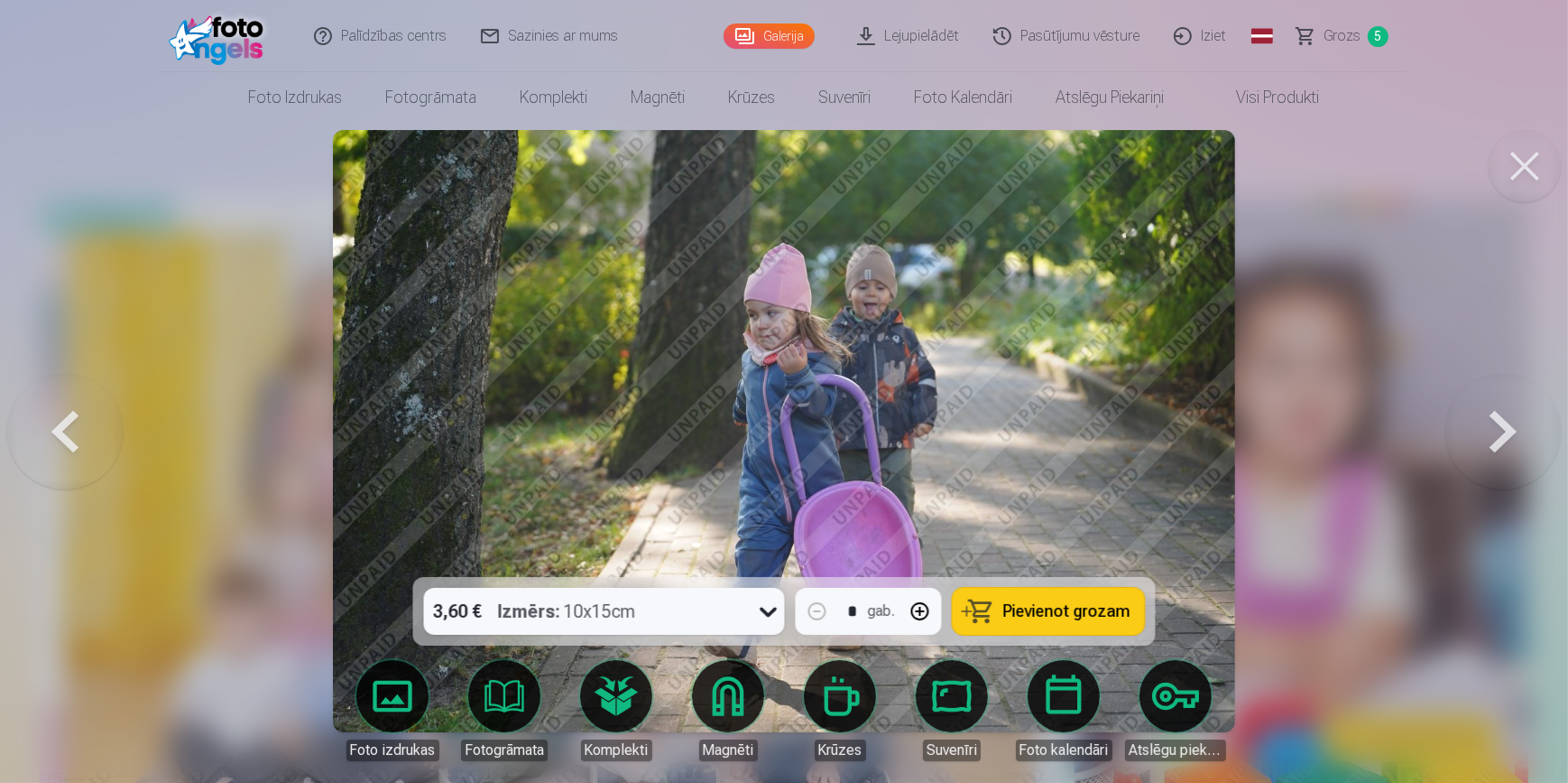
click at [1513, 432] on button at bounding box center [1503, 431] width 116 height 255
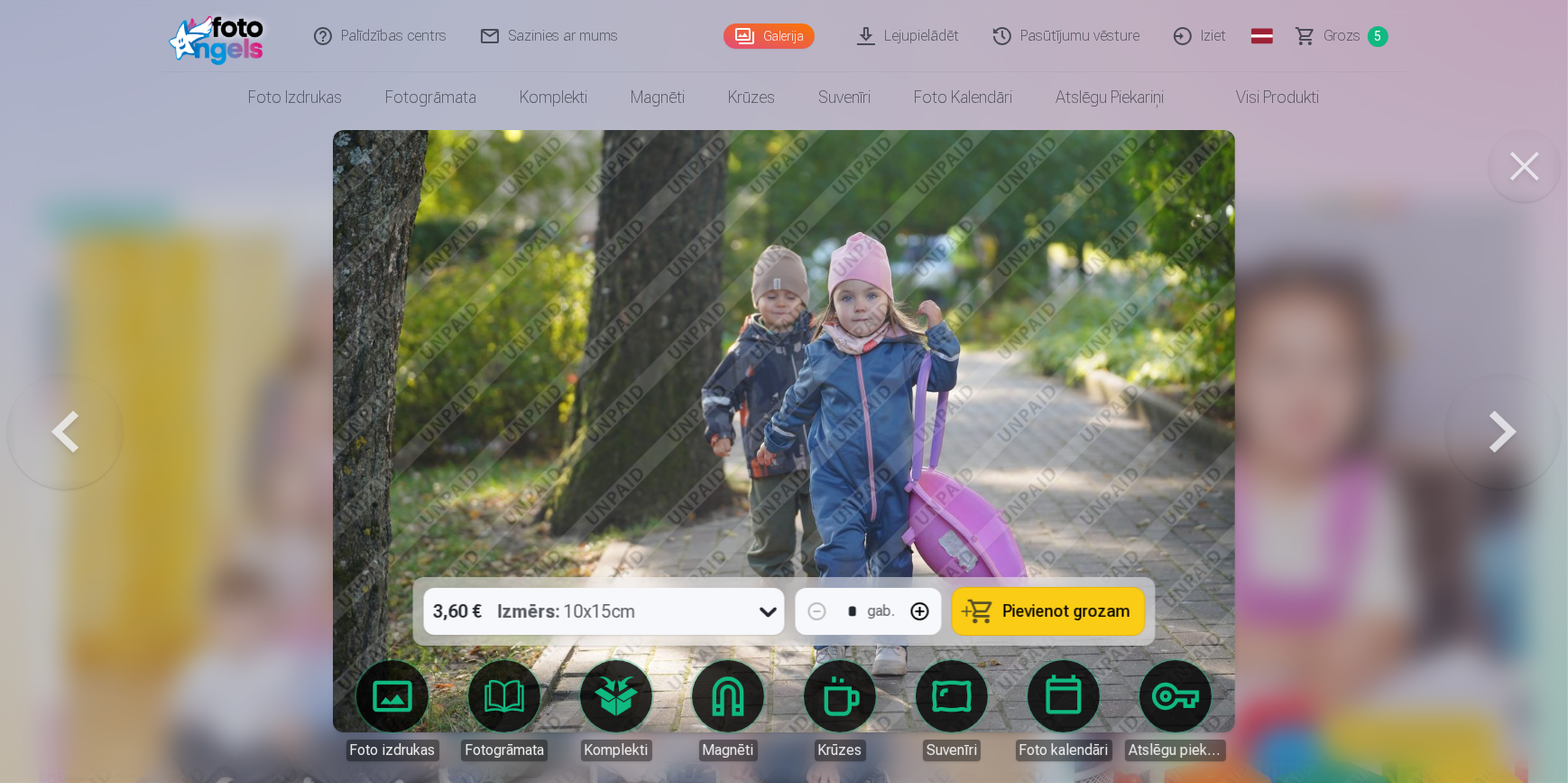
click at [1513, 432] on button at bounding box center [1503, 431] width 116 height 255
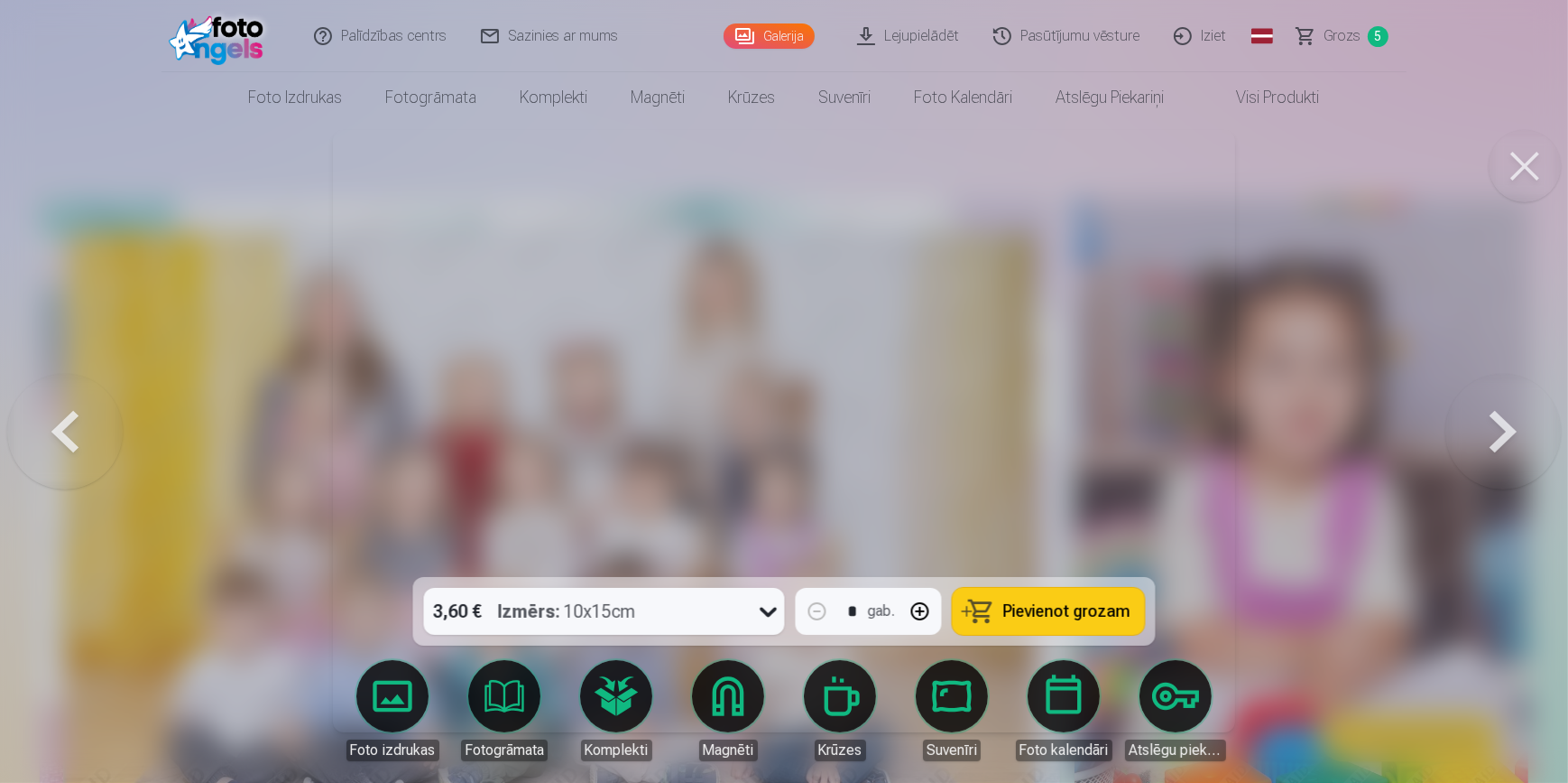
click at [1513, 432] on button at bounding box center [1503, 431] width 116 height 255
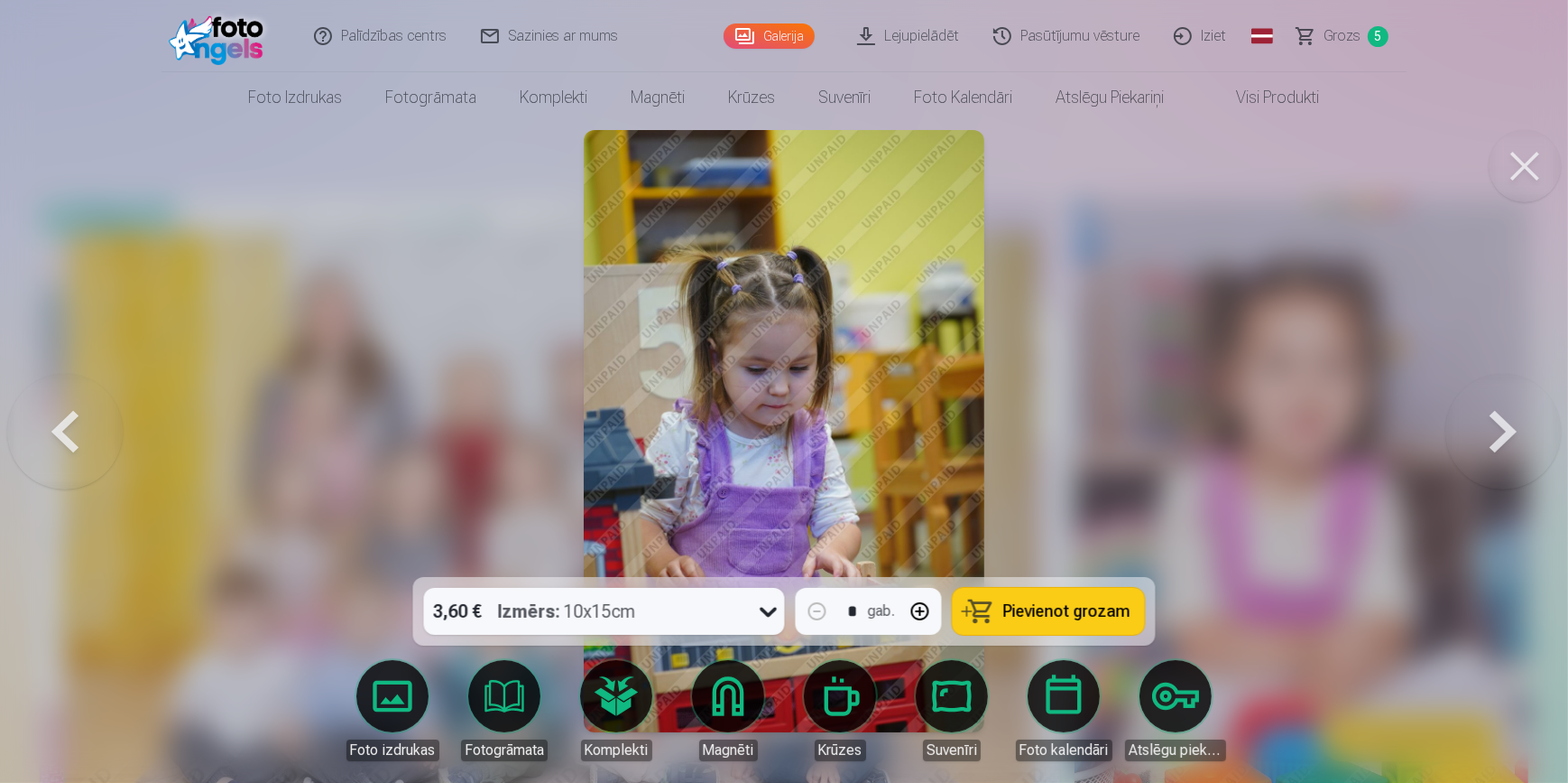
click at [1513, 432] on button at bounding box center [1503, 431] width 116 height 255
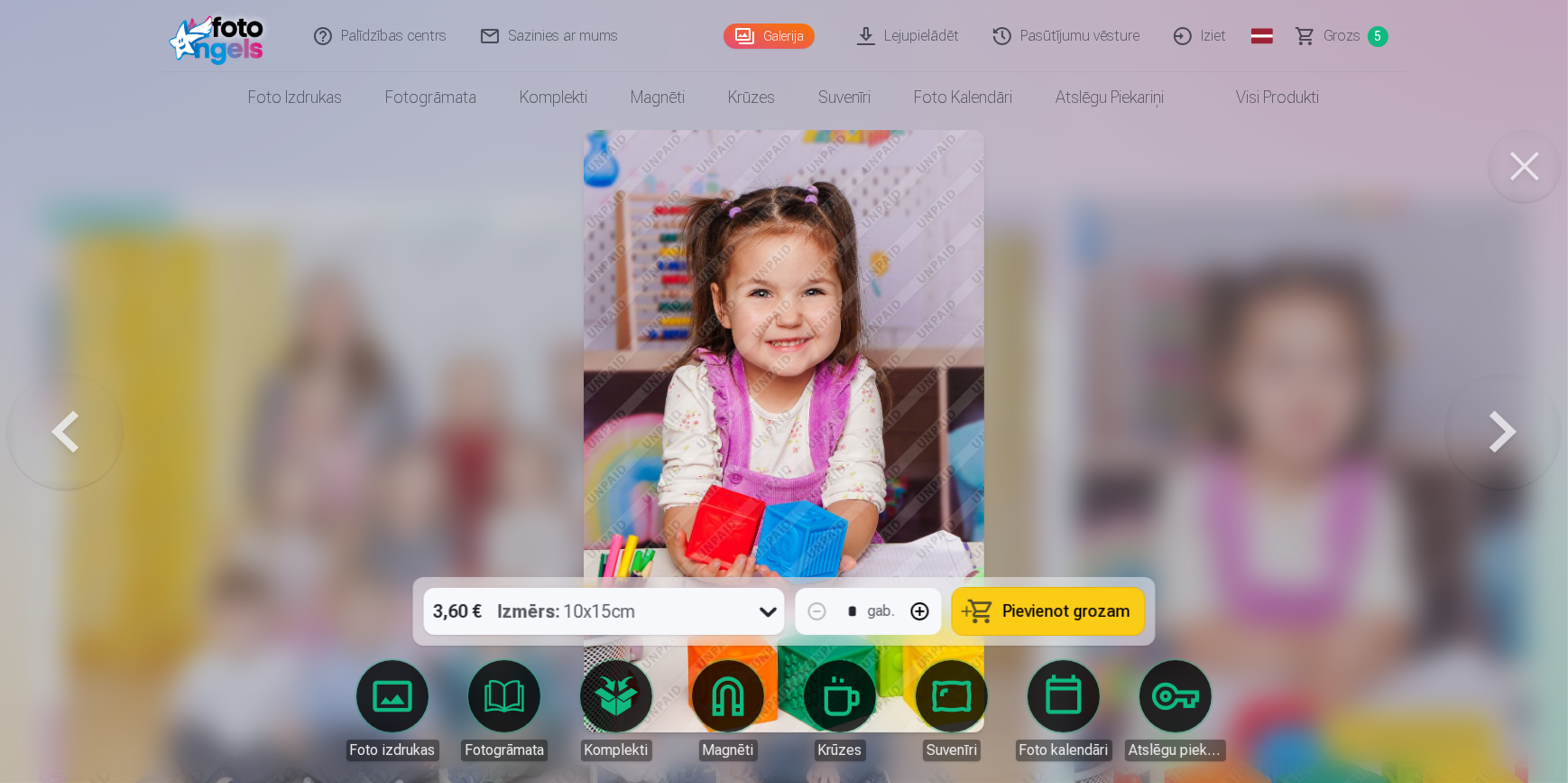
click at [1513, 432] on button at bounding box center [1503, 431] width 116 height 255
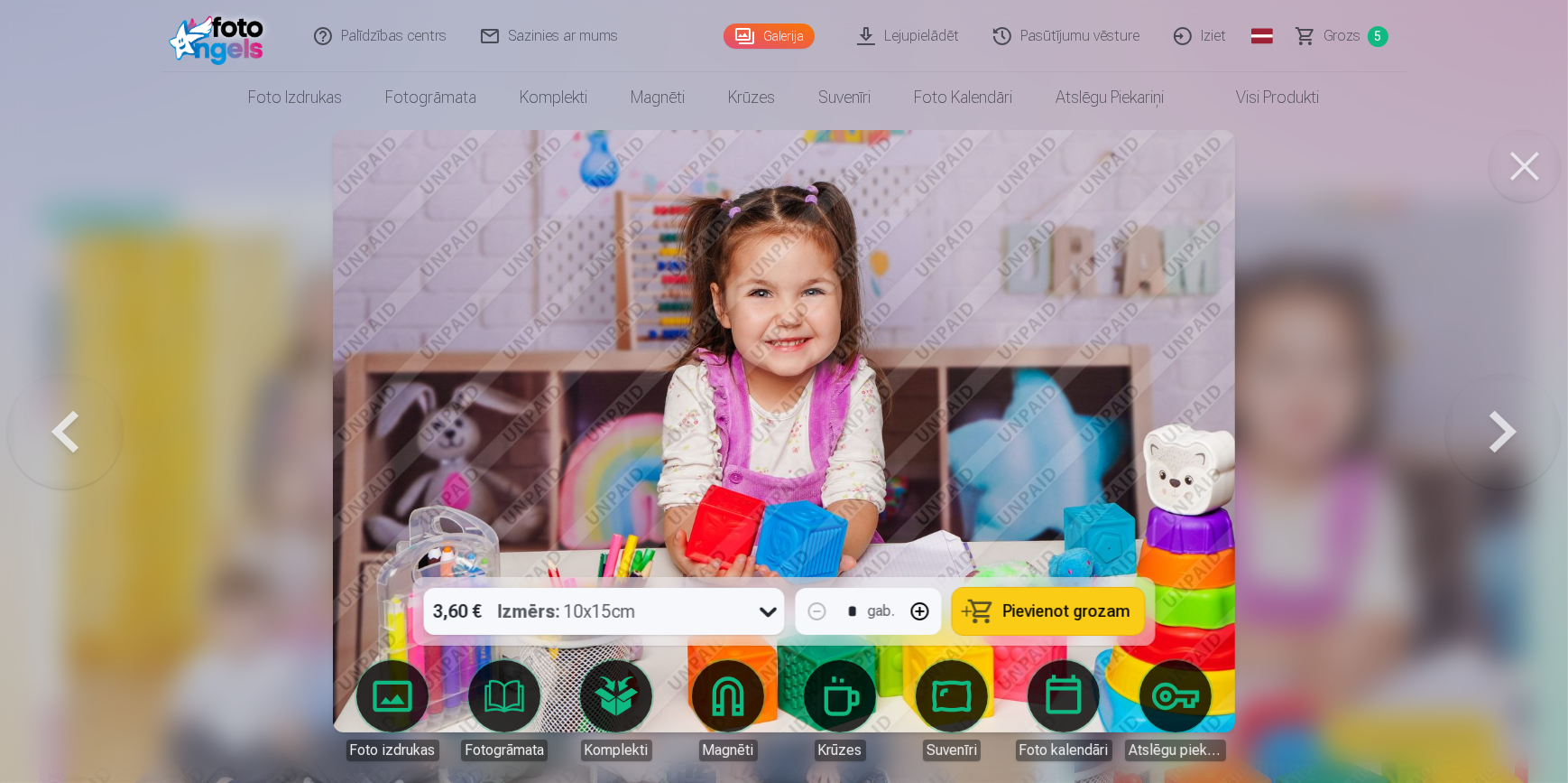
click at [1522, 421] on button at bounding box center [1503, 431] width 116 height 255
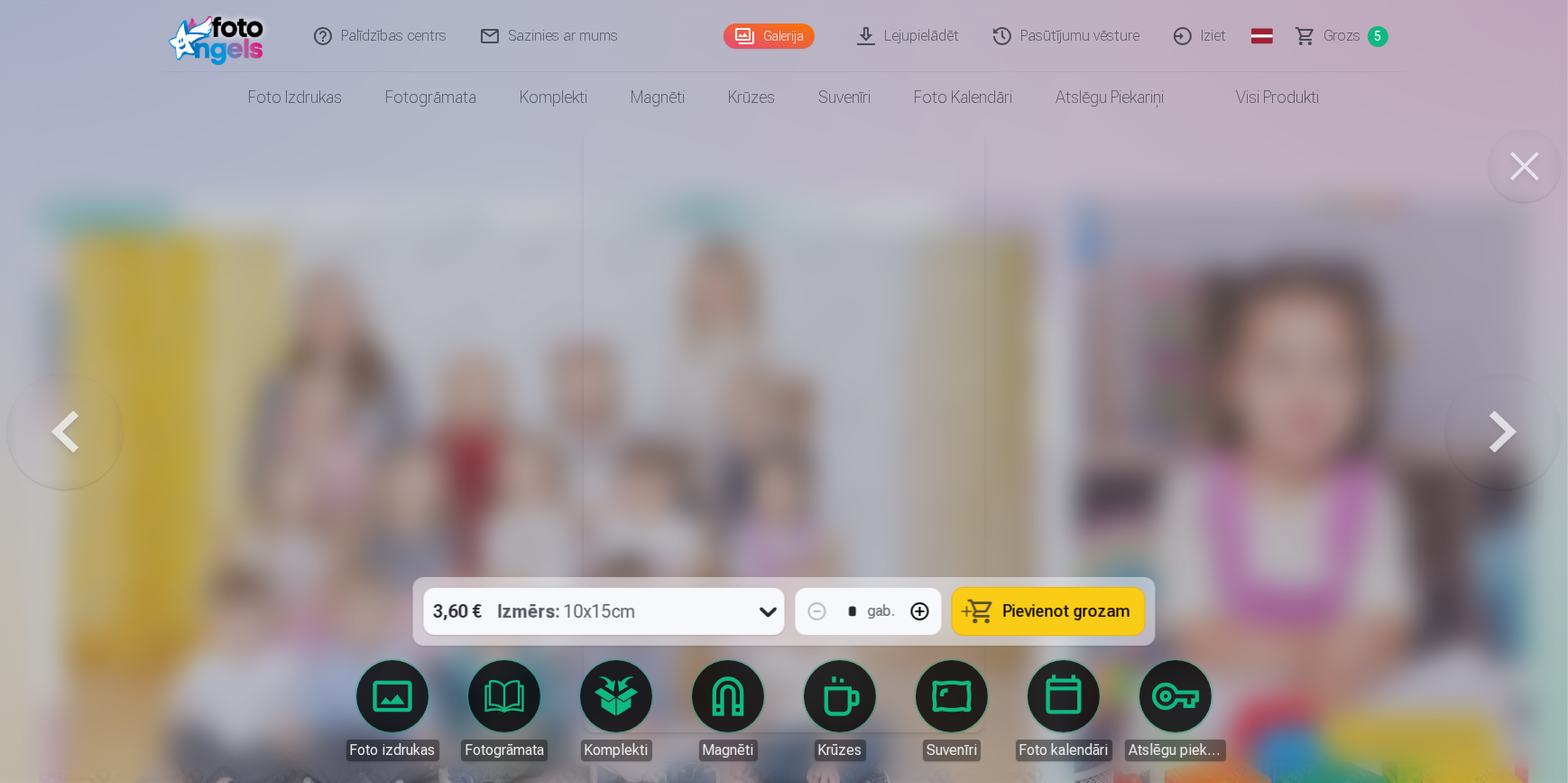
click at [1522, 421] on button at bounding box center [1503, 431] width 116 height 255
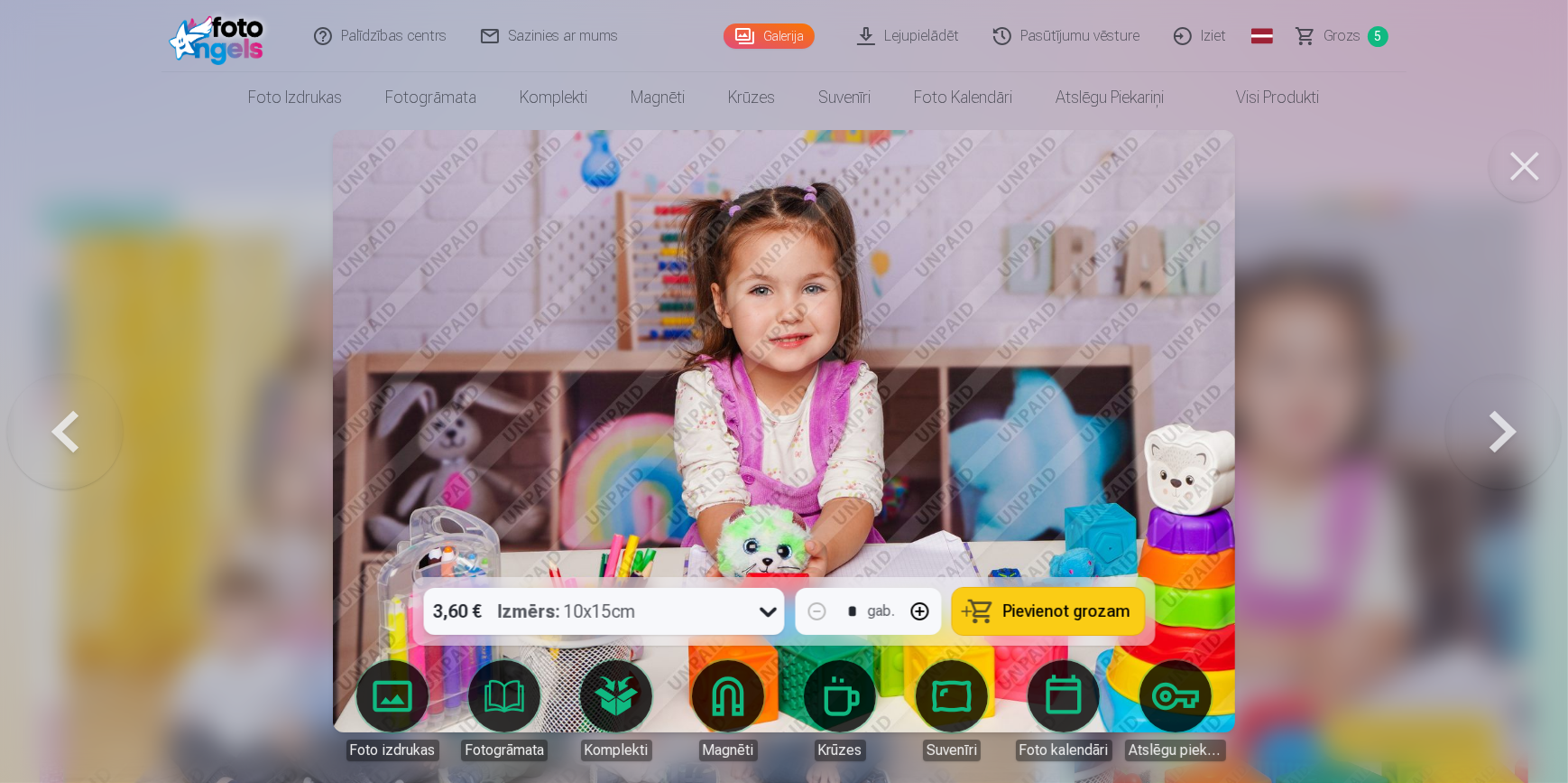
click at [1522, 421] on button at bounding box center [1503, 431] width 116 height 255
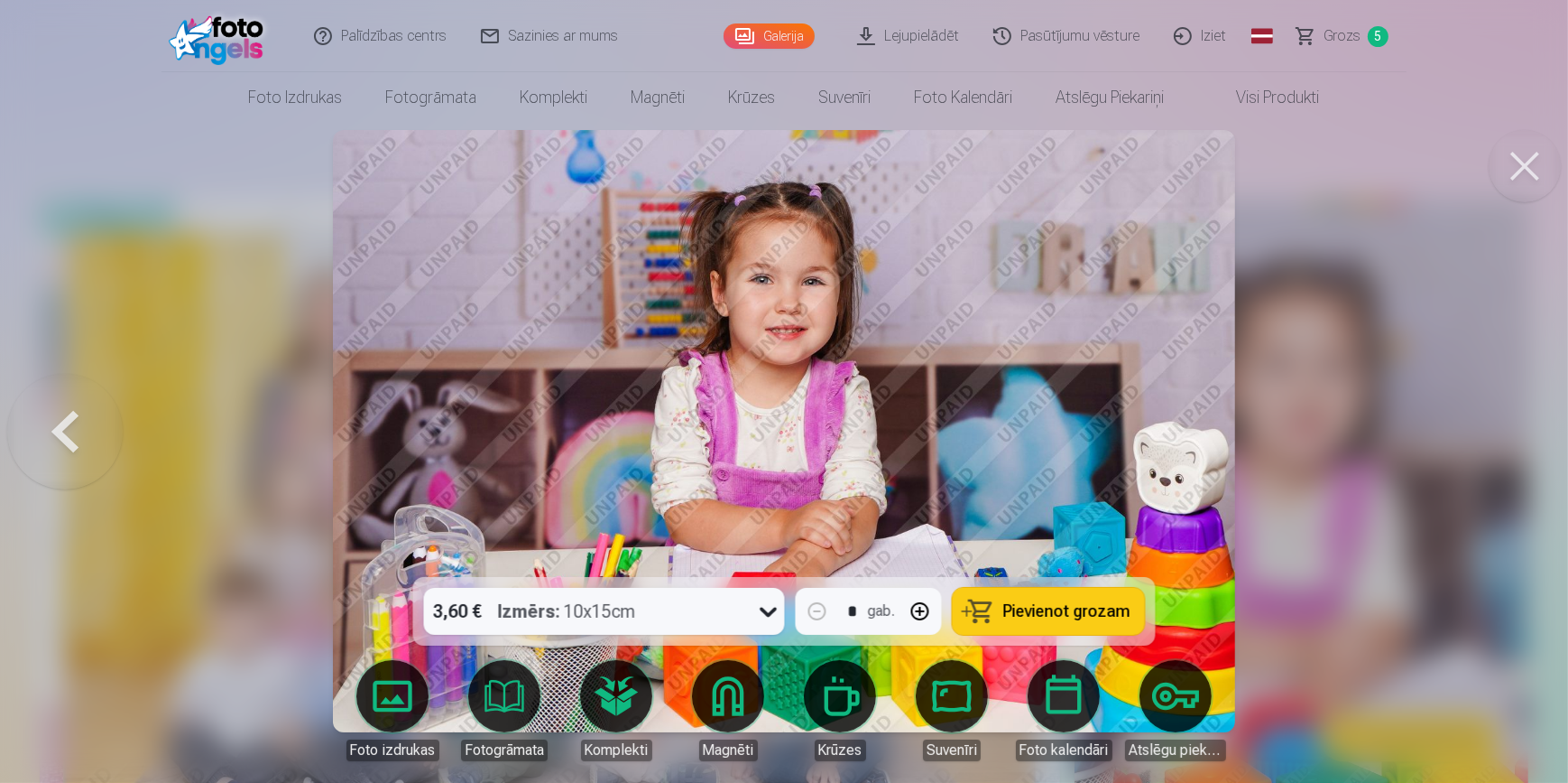
click at [1522, 421] on div at bounding box center [784, 391] width 1568 height 783
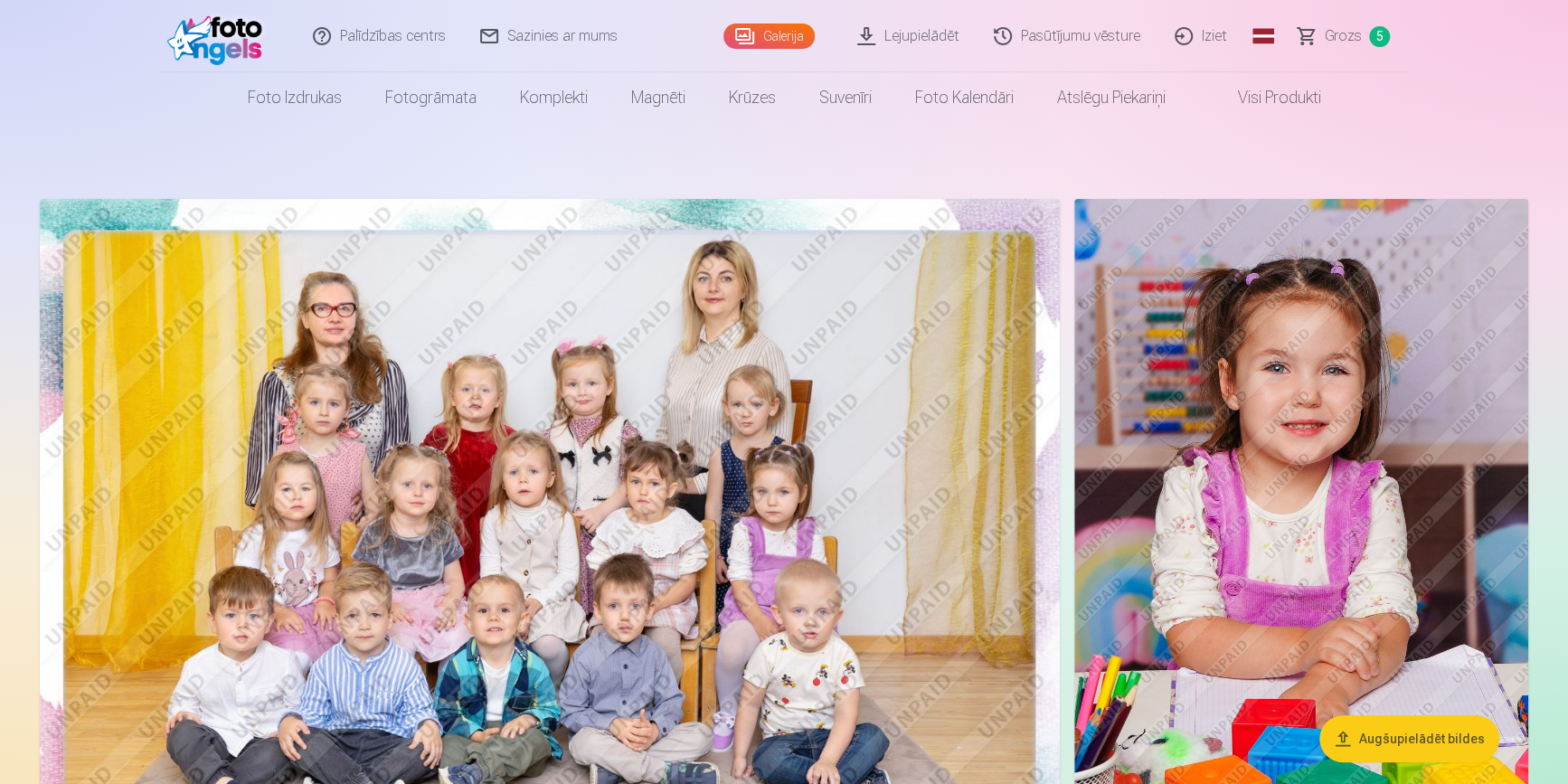
click at [1347, 36] on span "Grozs" at bounding box center [1343, 36] width 37 height 22
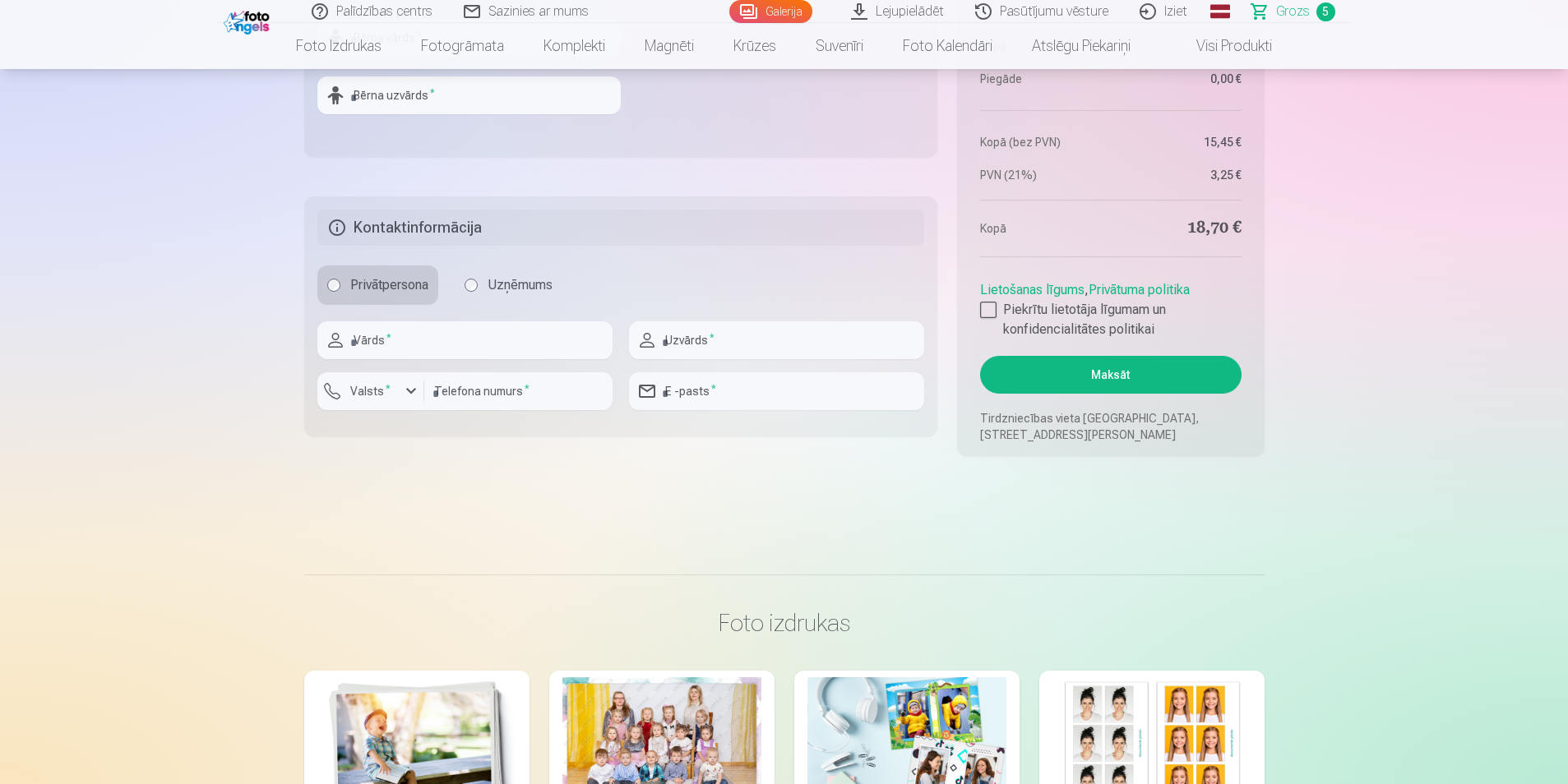
scroll to position [1523, 0]
